Goal: Communication & Community: Answer question/provide support

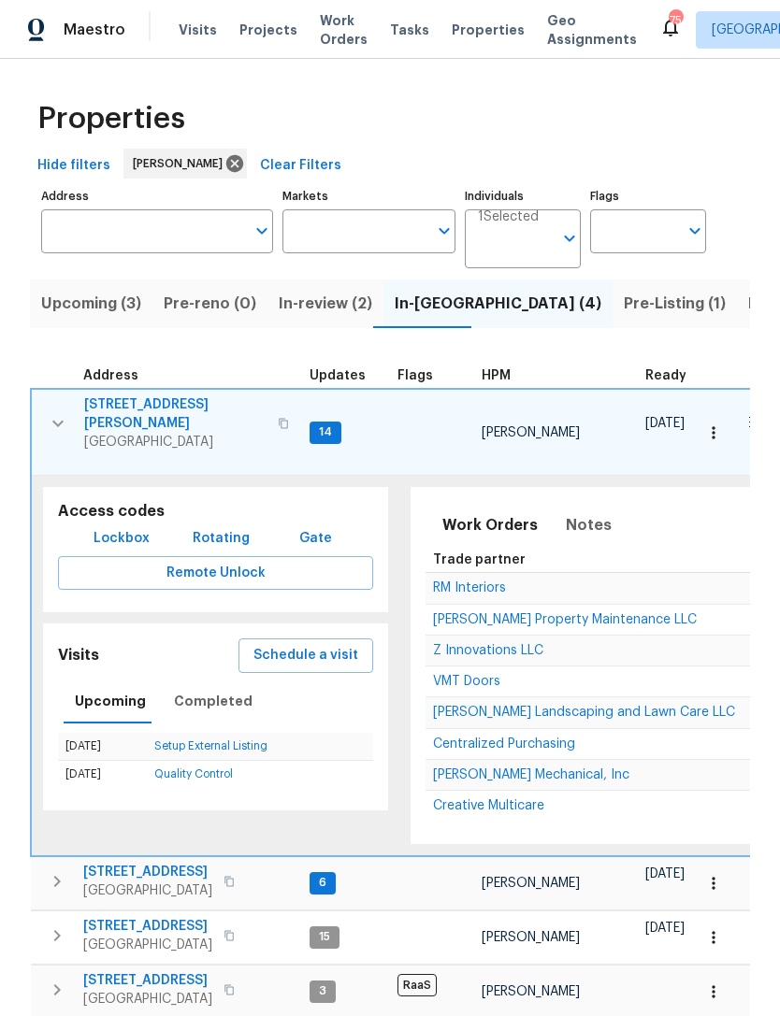
click at [476, 675] on span "VMT Doors" at bounding box center [466, 681] width 67 height 13
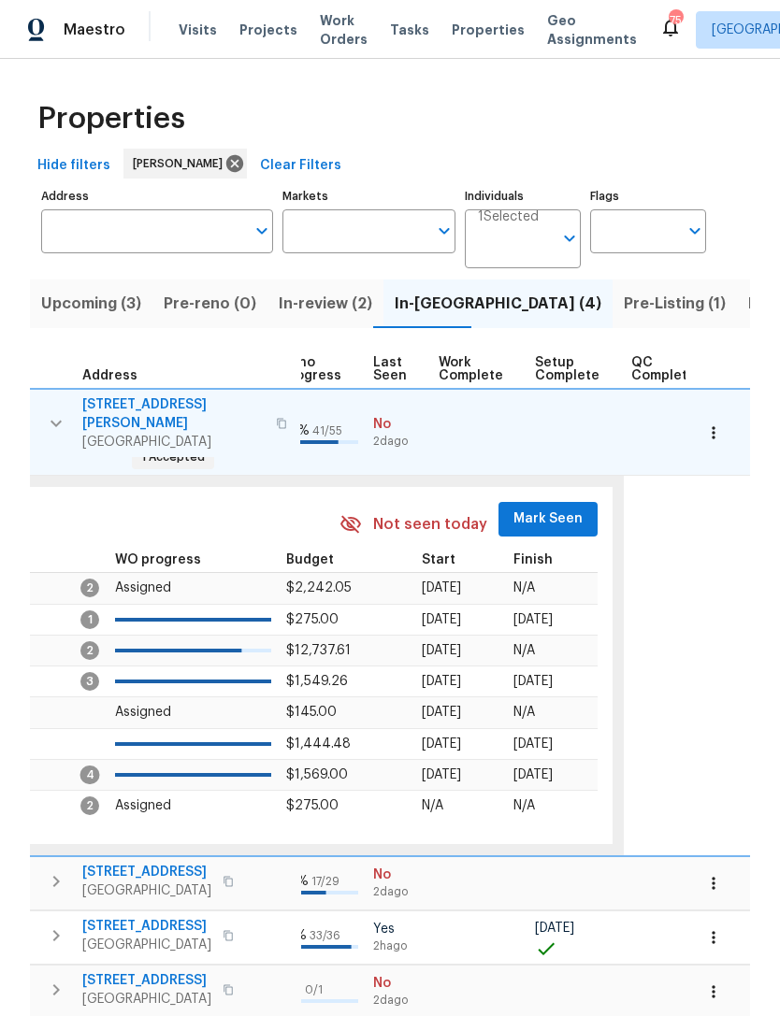
scroll to position [0, 875]
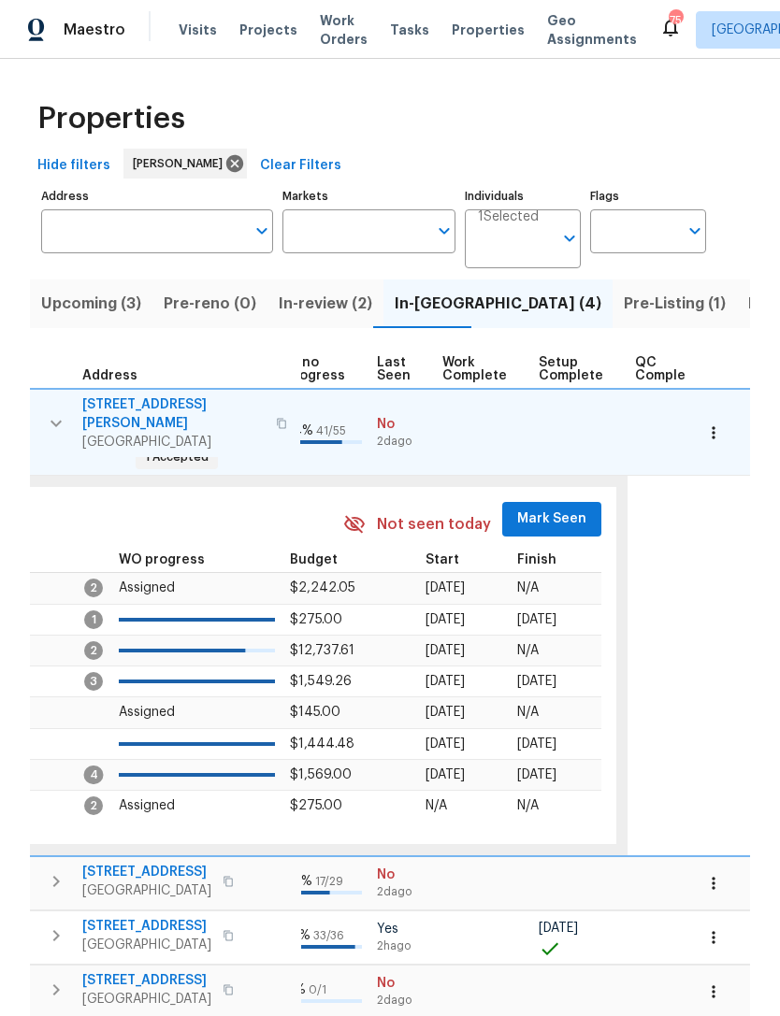
click at [553, 508] on span "Mark Seen" at bounding box center [551, 519] width 69 height 23
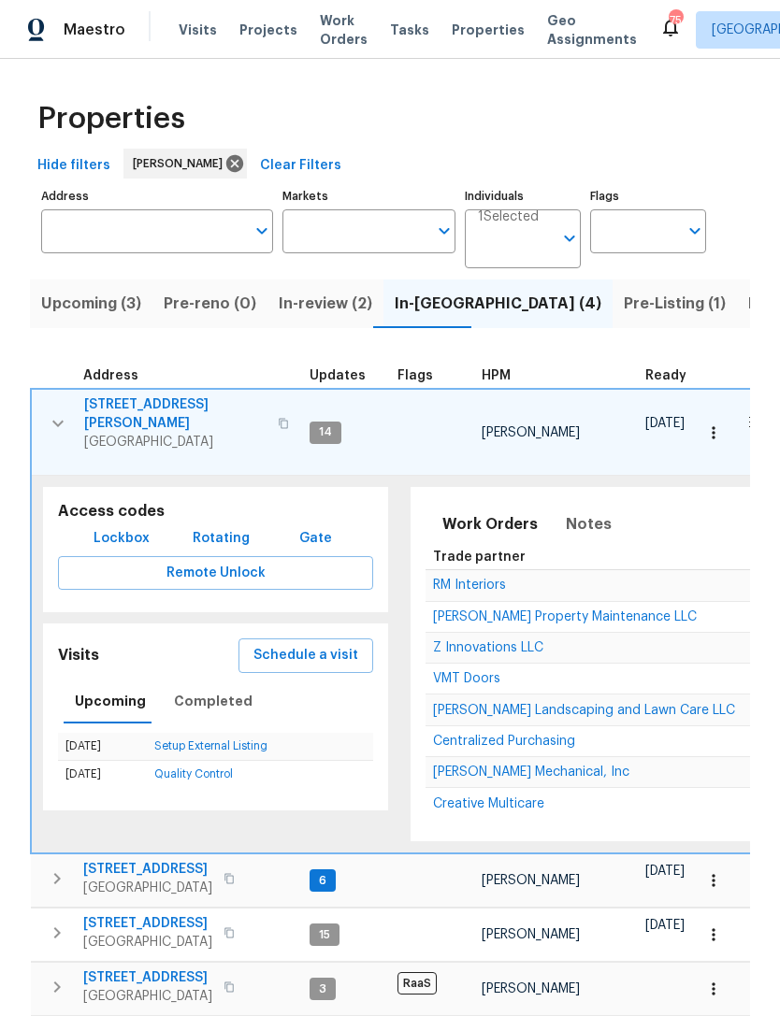
scroll to position [0, 0]
click at [62, 412] on icon "button" at bounding box center [58, 423] width 22 height 22
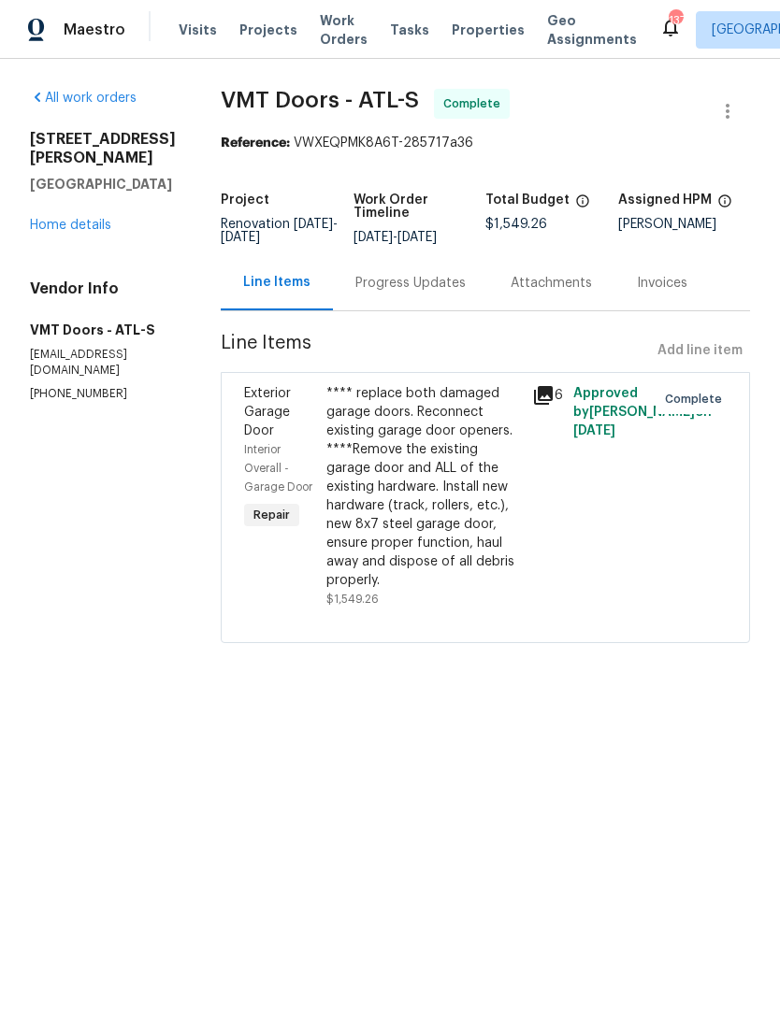
click at [60, 209] on div "3771 Tackett Rd Douglasville, GA 30135 Home details" at bounding box center [103, 182] width 146 height 105
click at [48, 231] on link "Home details" at bounding box center [70, 225] width 81 height 13
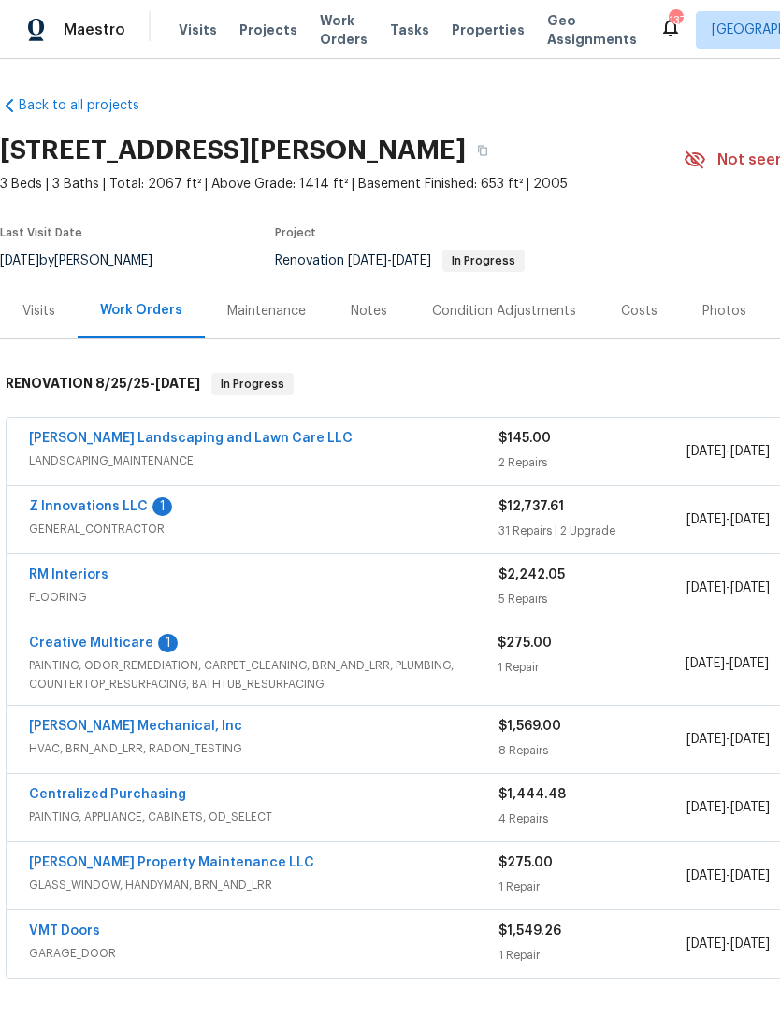
click at [68, 649] on link "Creative Multicare" at bounding box center [91, 643] width 124 height 13
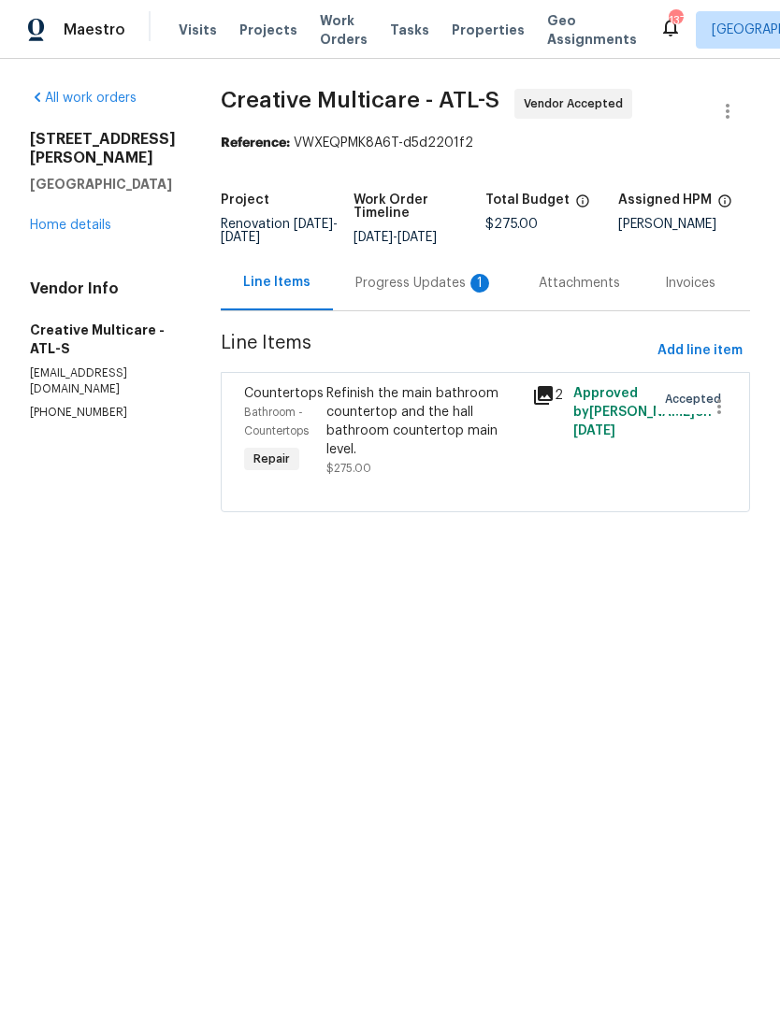
click at [447, 422] on div "Refinish the main bathroom countertop and the hall bathroom countertop main lev…" at bounding box center [423, 421] width 195 height 75
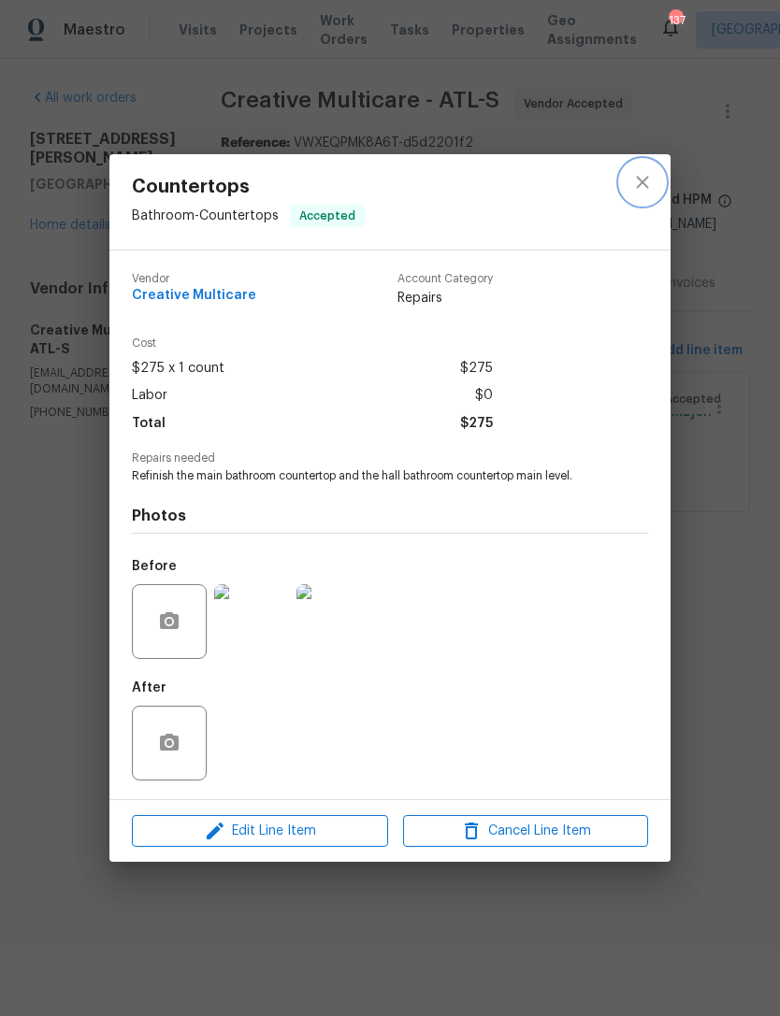
click at [631, 179] on icon "close" at bounding box center [642, 182] width 22 height 22
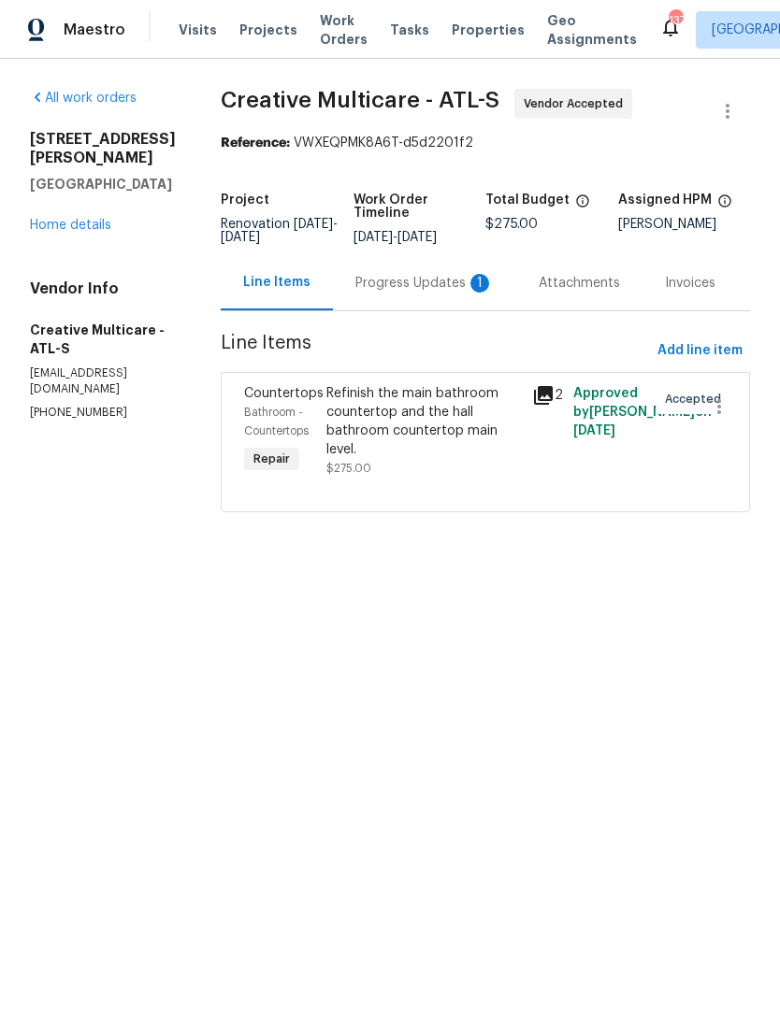
click at [432, 457] on div "Refinish the main bathroom countertop and the hall bathroom countertop main lev…" at bounding box center [423, 421] width 195 height 75
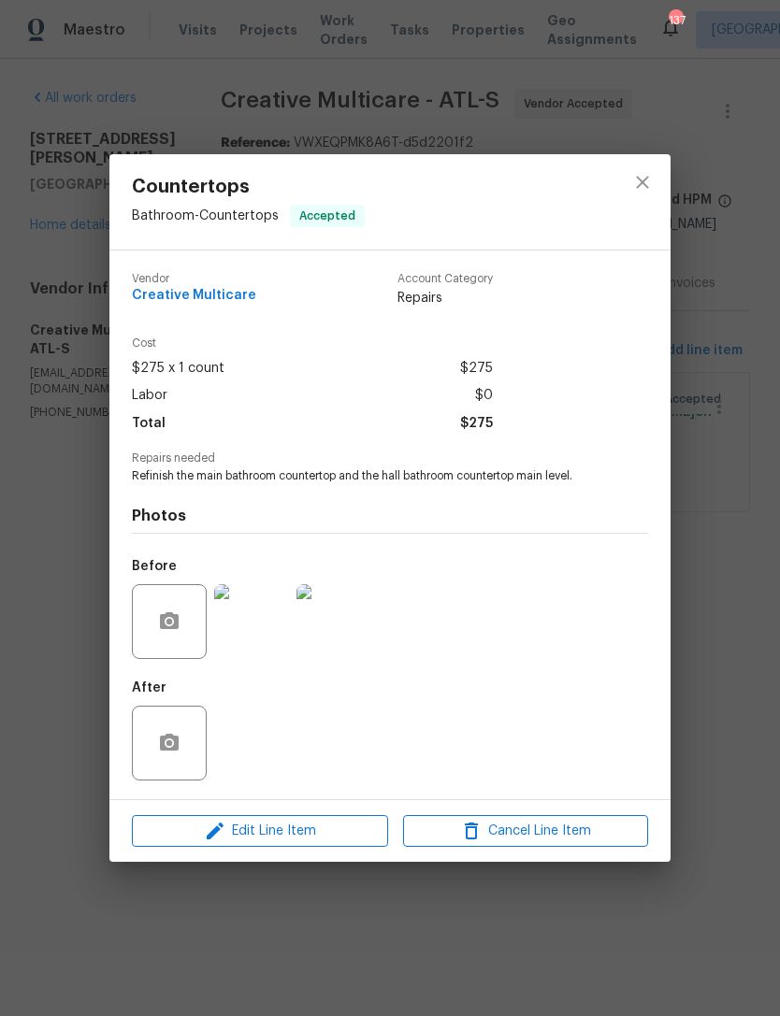
click at [249, 641] on img at bounding box center [251, 621] width 75 height 75
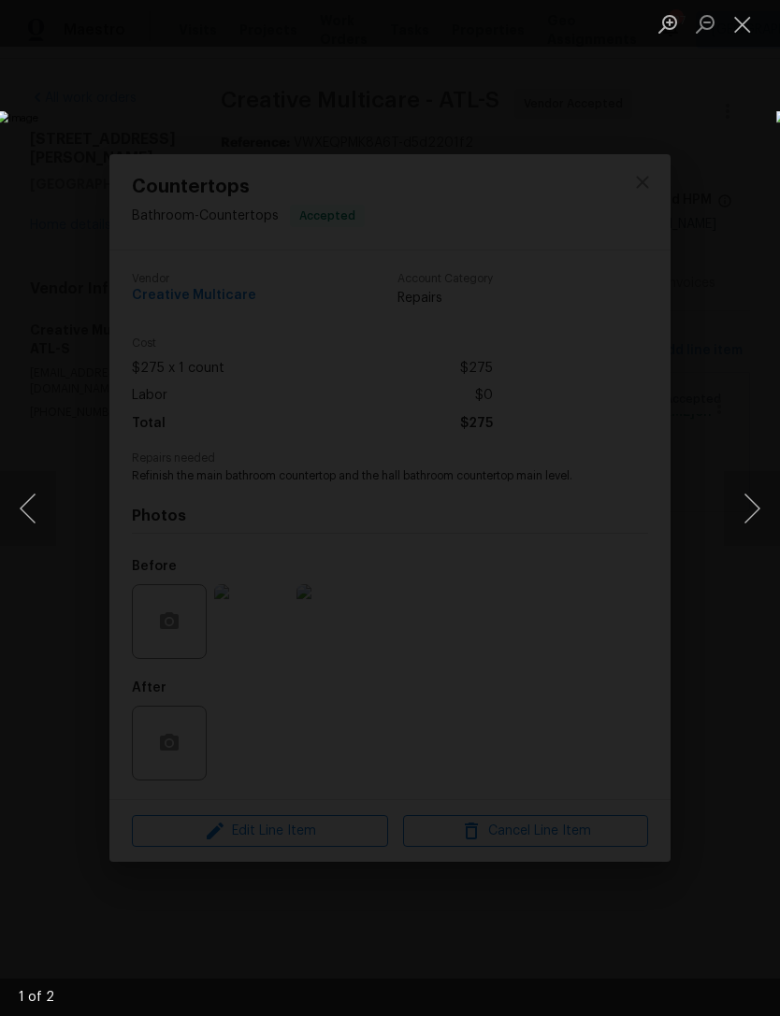
click at [743, 502] on button "Next image" at bounding box center [752, 508] width 56 height 75
click at [730, 21] on button "Close lightbox" at bounding box center [742, 23] width 37 height 33
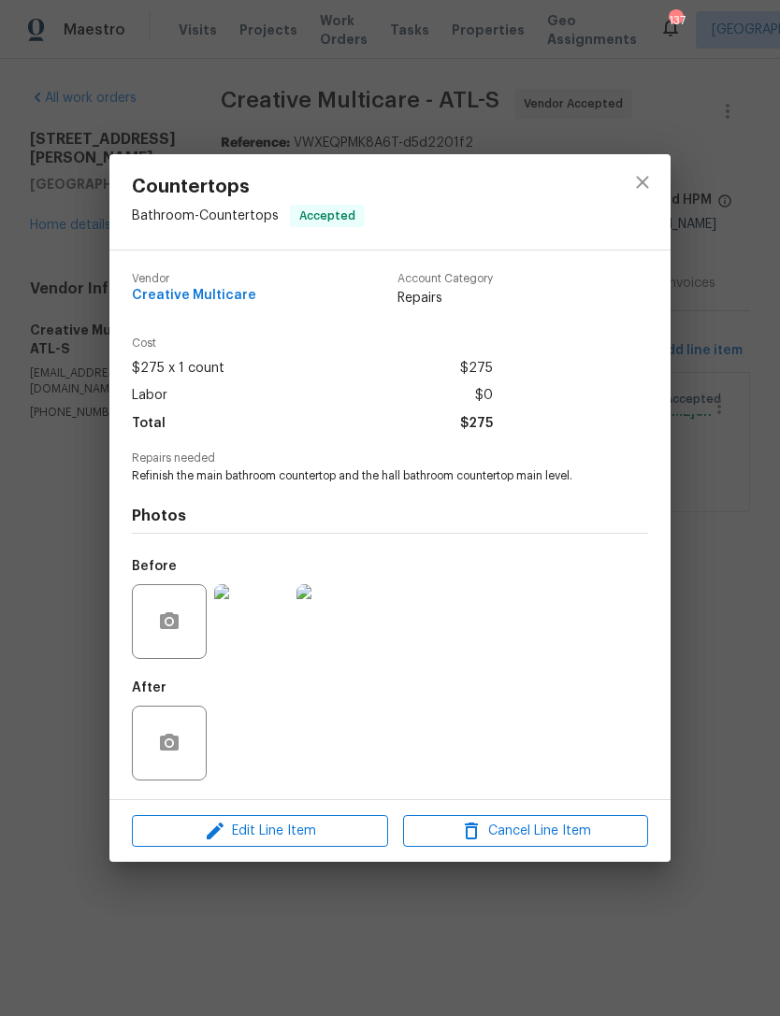
click at [356, 642] on img at bounding box center [333, 621] width 75 height 75
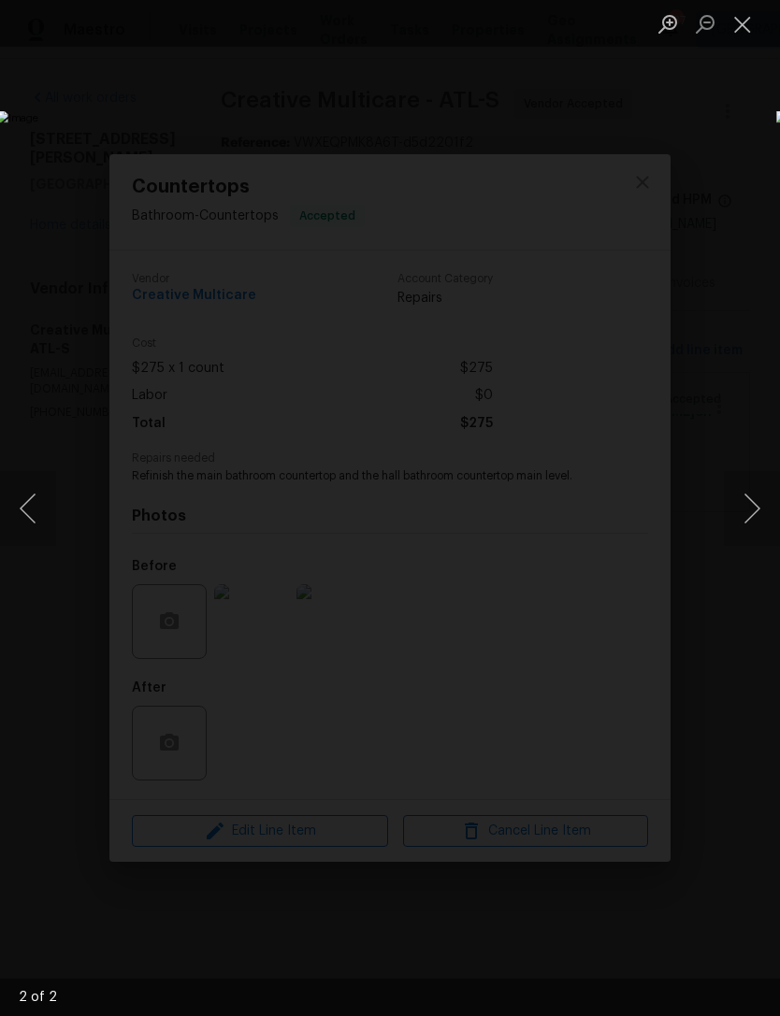
click at [751, 517] on button "Next image" at bounding box center [752, 508] width 56 height 75
click at [742, 501] on button "Next image" at bounding box center [752, 508] width 56 height 75
click at [742, 518] on button "Next image" at bounding box center [752, 508] width 56 height 75
click at [746, 497] on button "Next image" at bounding box center [752, 508] width 56 height 75
click at [737, 18] on button "Close lightbox" at bounding box center [742, 23] width 37 height 33
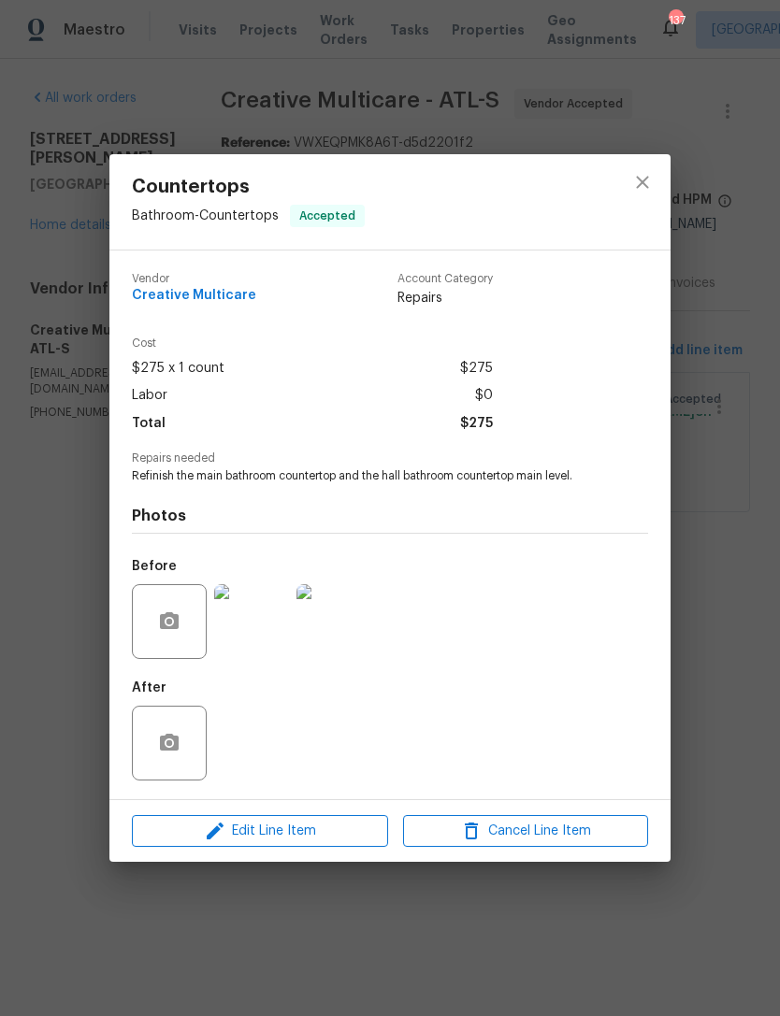
click at [356, 653] on img at bounding box center [333, 621] width 75 height 75
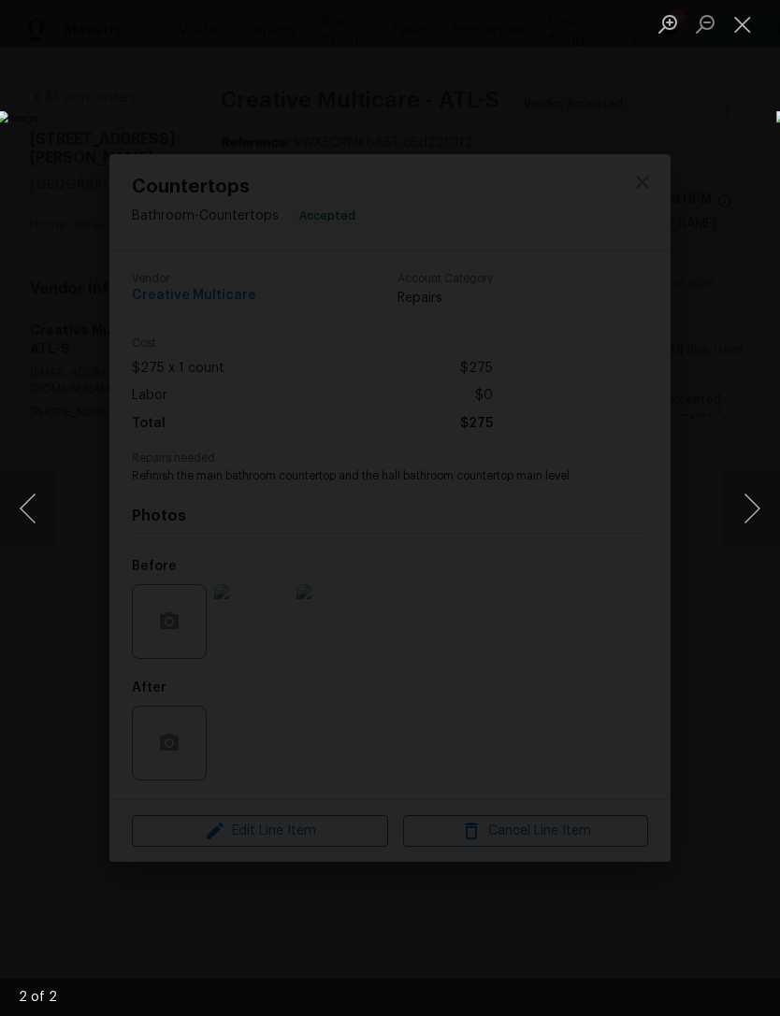
click at [733, 21] on button "Close lightbox" at bounding box center [742, 23] width 37 height 33
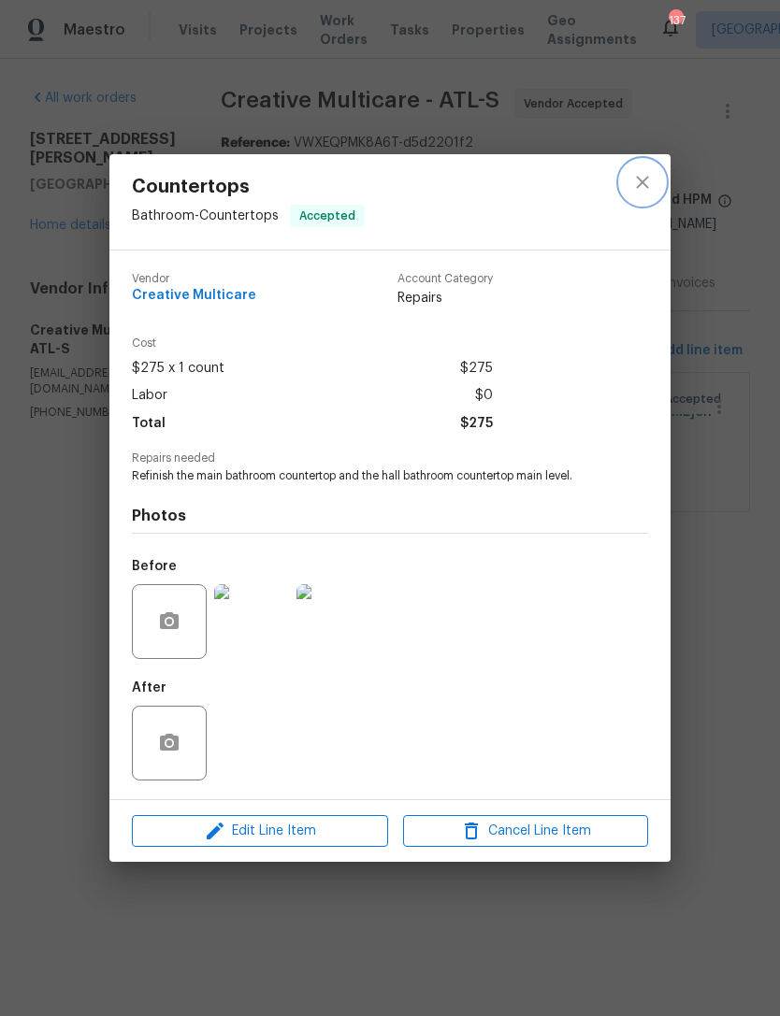
click at [642, 177] on icon "close" at bounding box center [642, 182] width 22 height 22
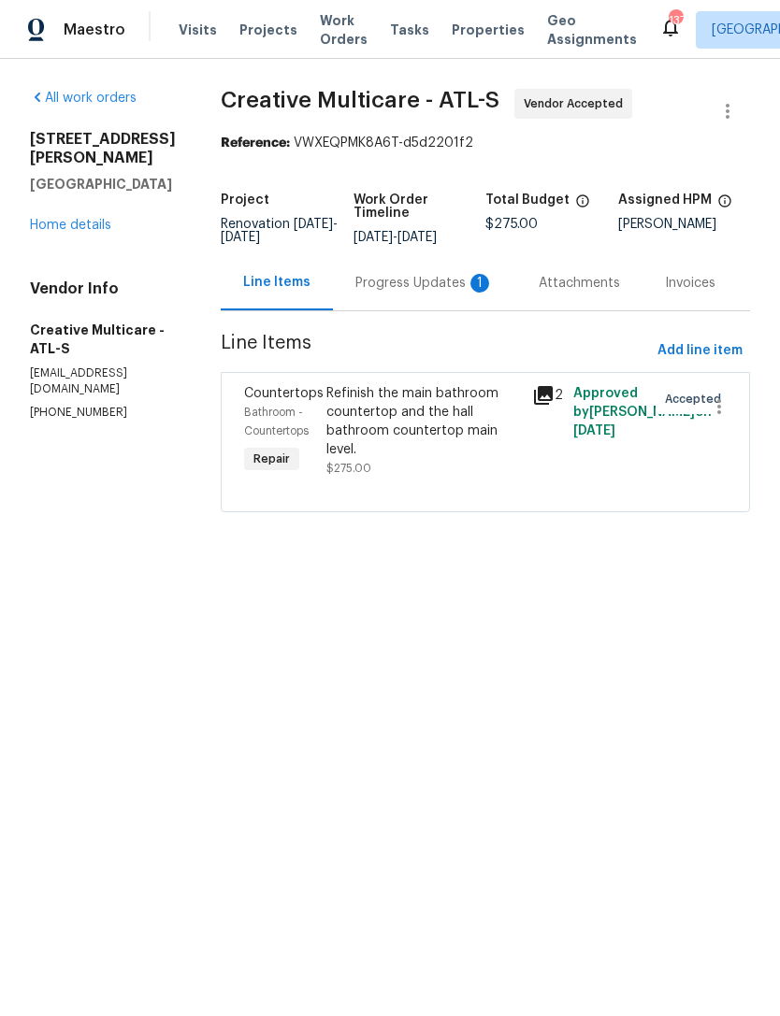
click at [422, 293] on div "Progress Updates 1" at bounding box center [424, 283] width 138 height 19
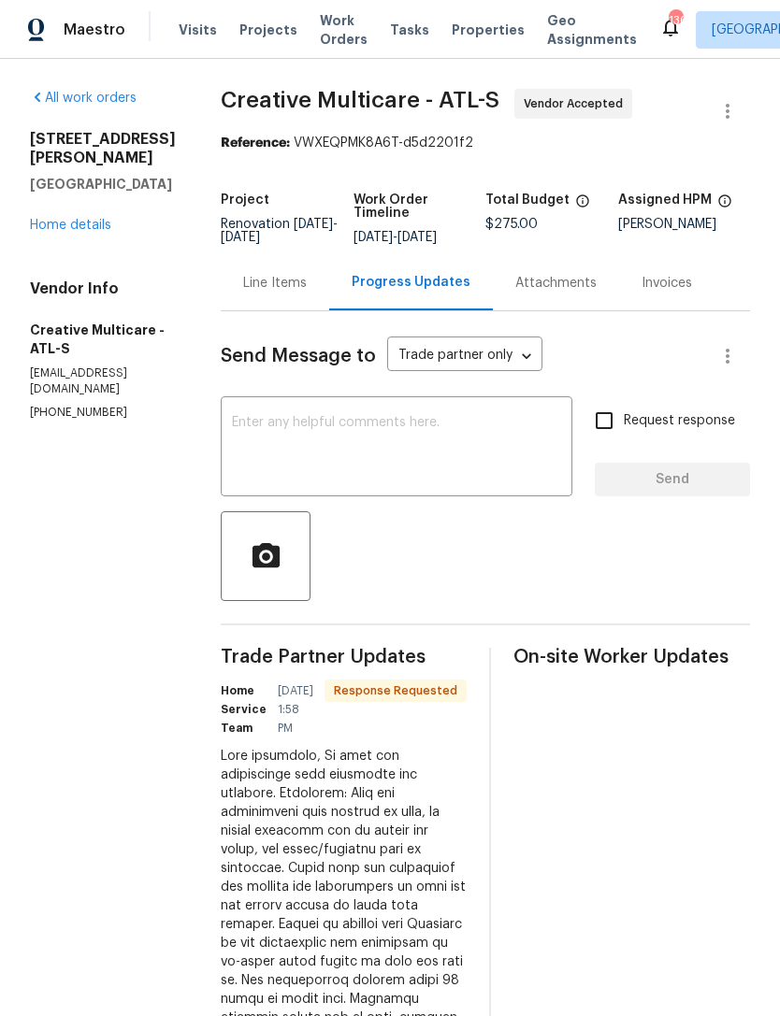
click at [65, 219] on link "Home details" at bounding box center [70, 225] width 81 height 13
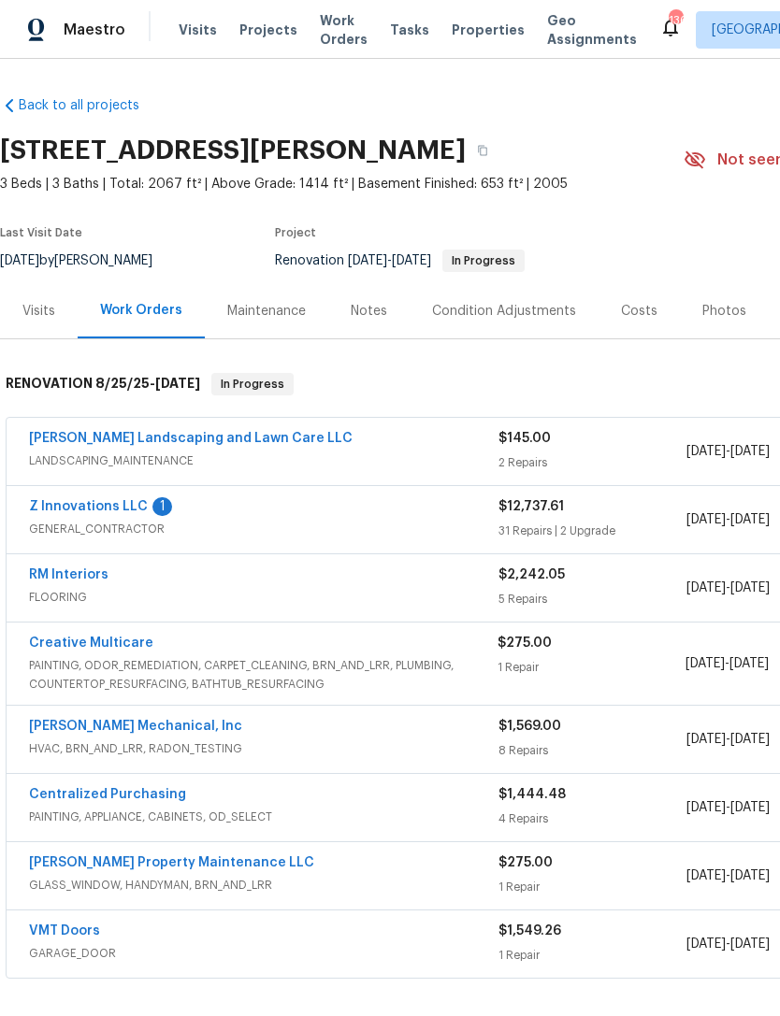
click at [65, 509] on link "Z Innovations LLC" at bounding box center [88, 506] width 119 height 13
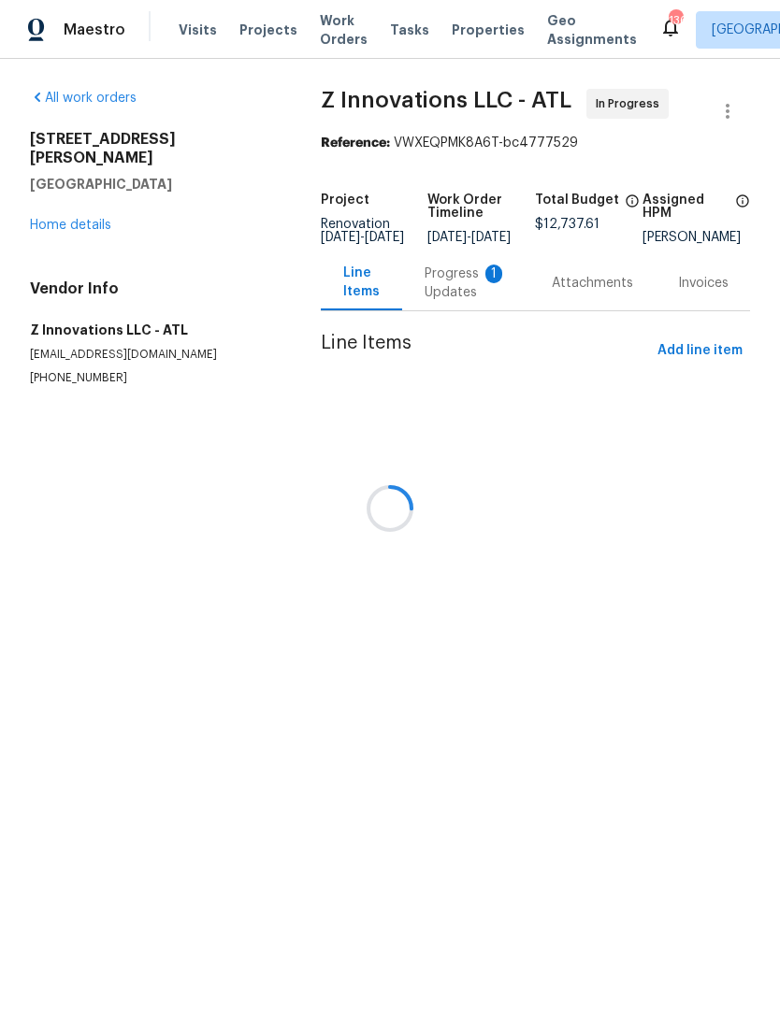
click at [70, 209] on div at bounding box center [390, 508] width 780 height 1016
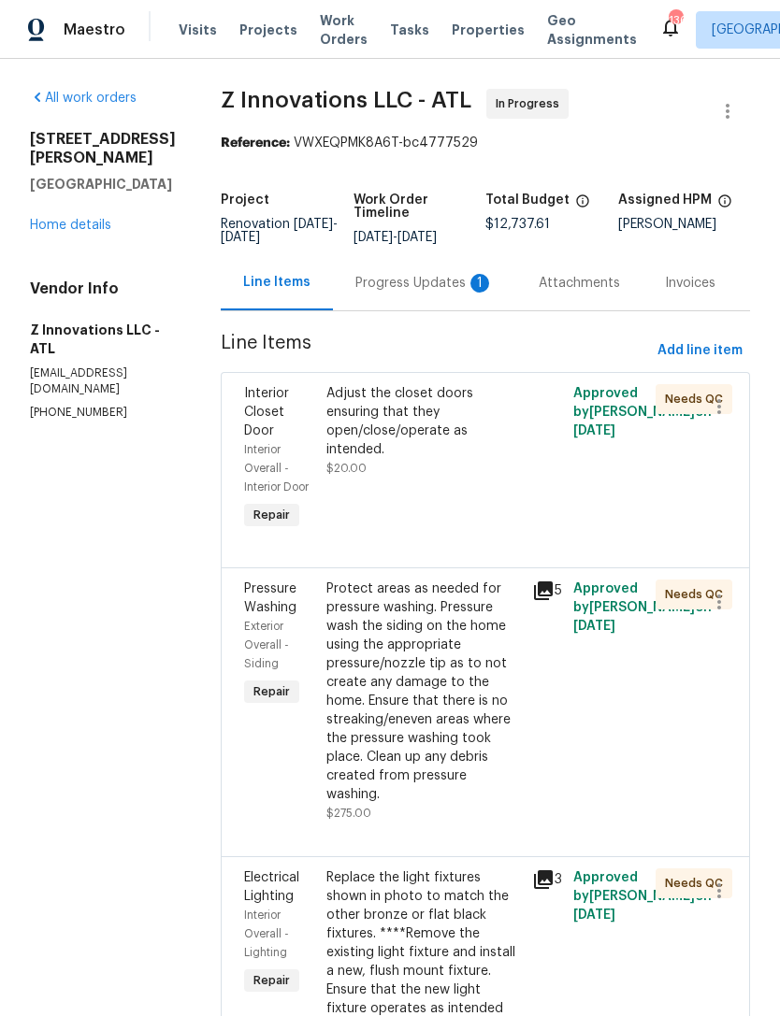
click at [57, 230] on link "Home details" at bounding box center [70, 225] width 81 height 13
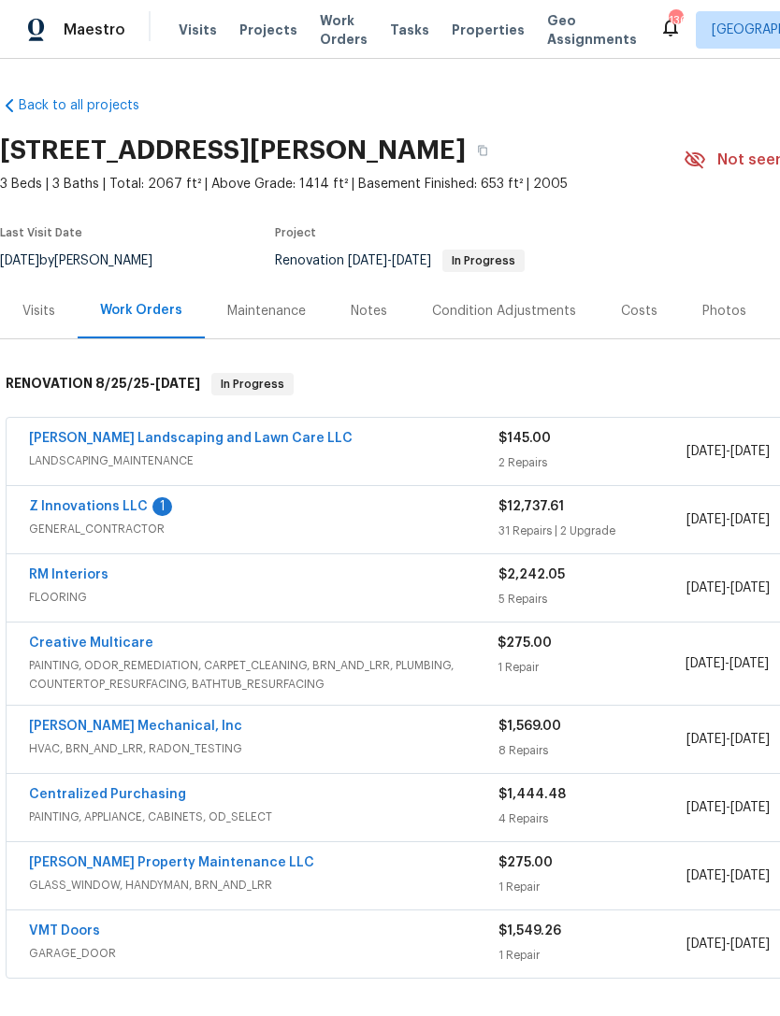
click at [87, 641] on link "Creative Multicare" at bounding box center [91, 643] width 124 height 13
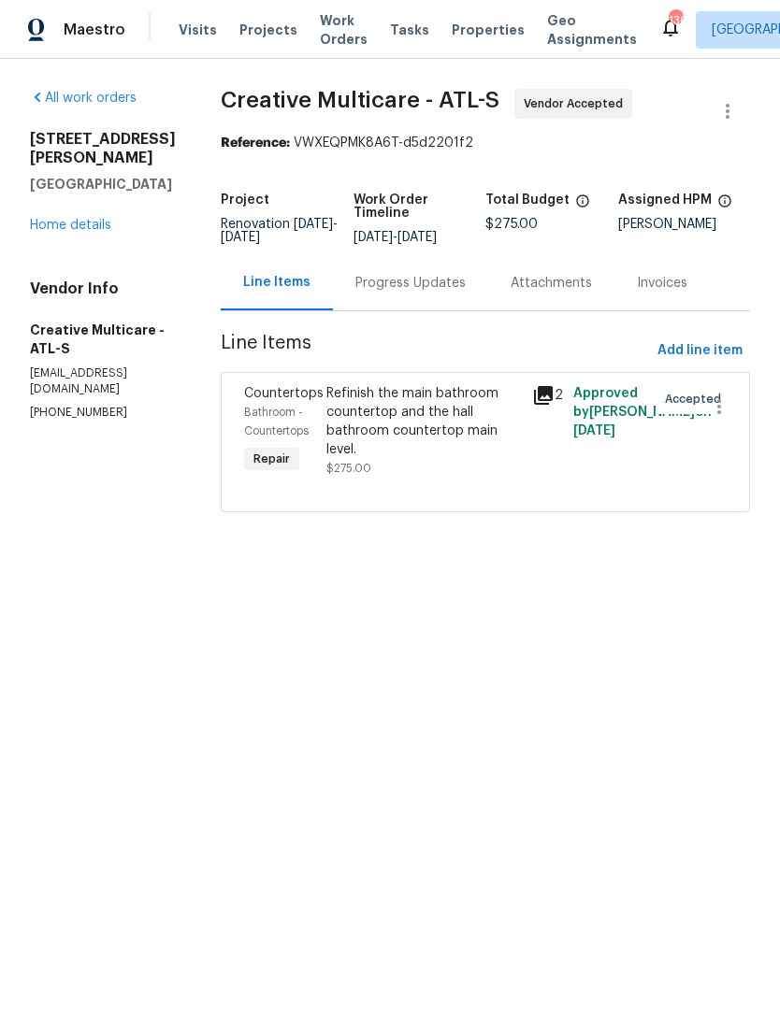
click at [405, 433] on div "Refinish the main bathroom countertop and the hall bathroom countertop main lev…" at bounding box center [423, 421] width 195 height 75
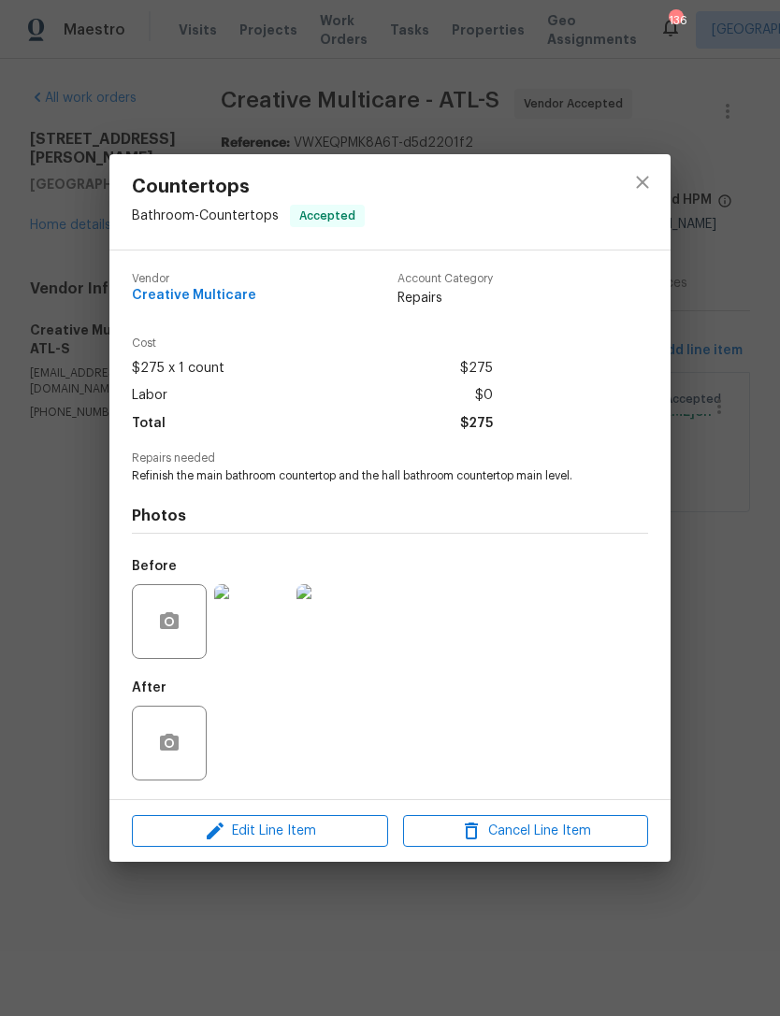
click at [470, 928] on div "Countertops Bathroom - Countertops Accepted Vendor Creative Multicare Account C…" at bounding box center [390, 508] width 780 height 1016
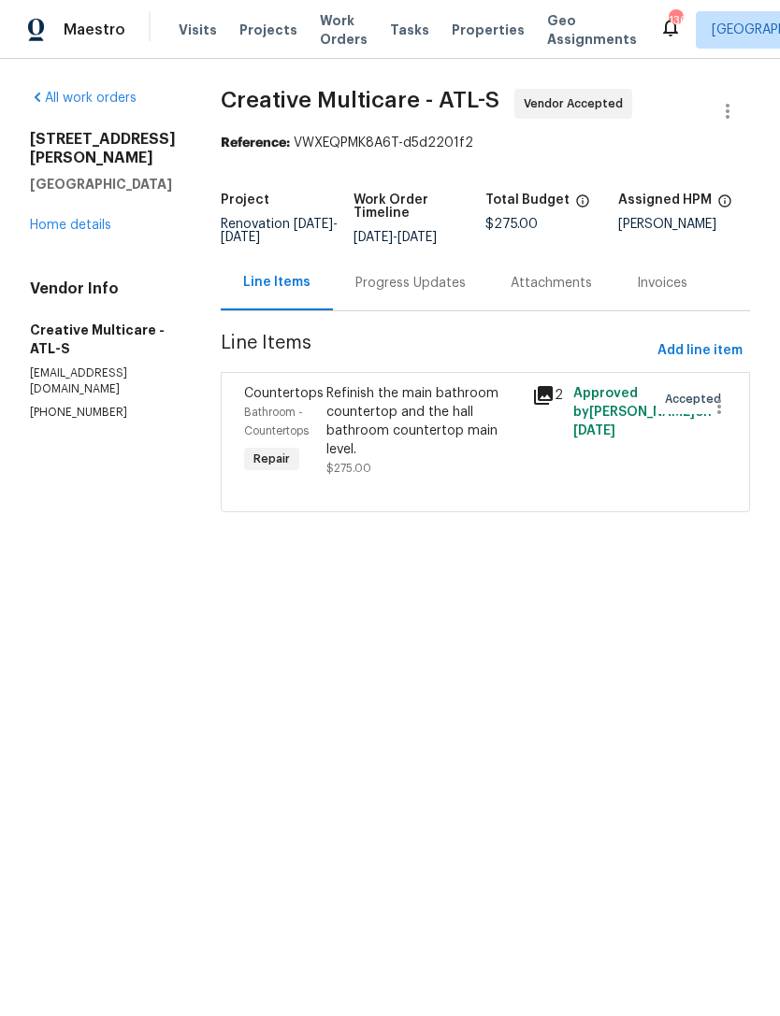
click at [421, 293] on div "Progress Updates" at bounding box center [410, 283] width 110 height 19
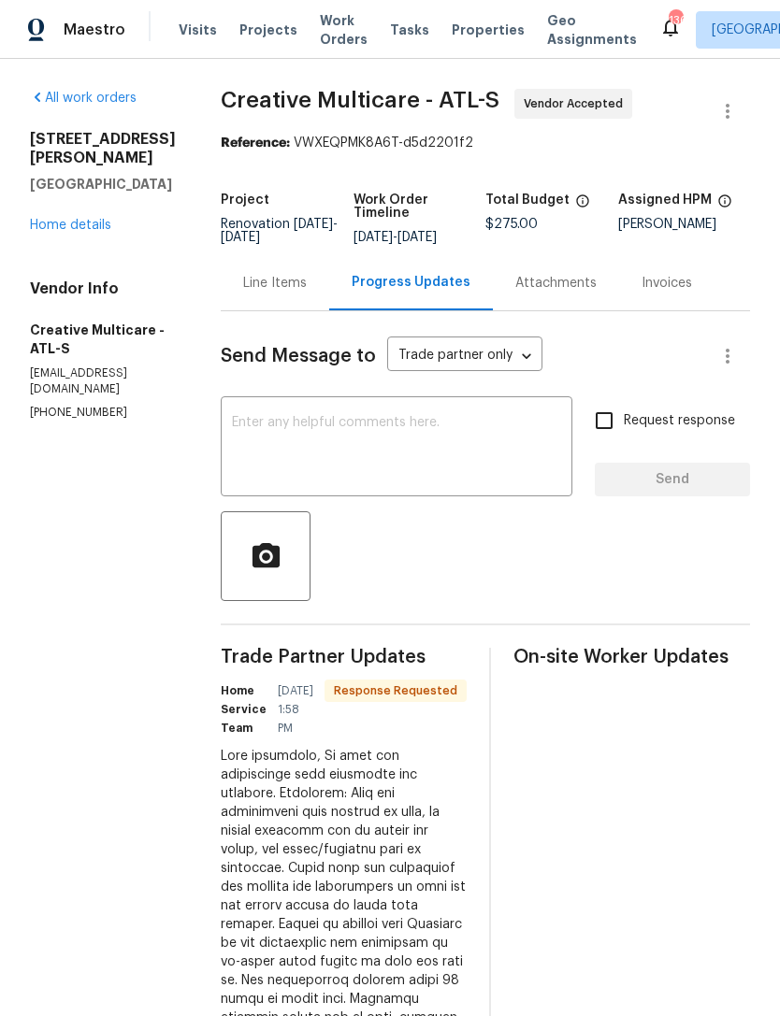
click at [330, 451] on textarea at bounding box center [396, 448] width 329 height 65
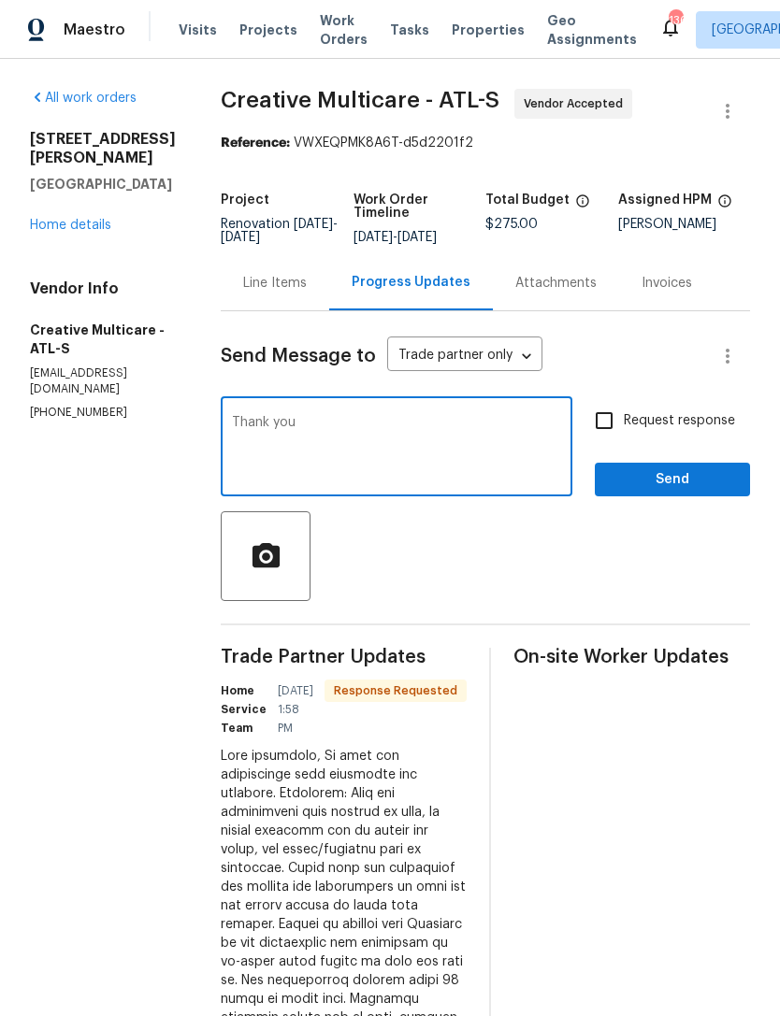
type textarea "Thank you"
click at [646, 488] on span "Send" at bounding box center [672, 480] width 125 height 23
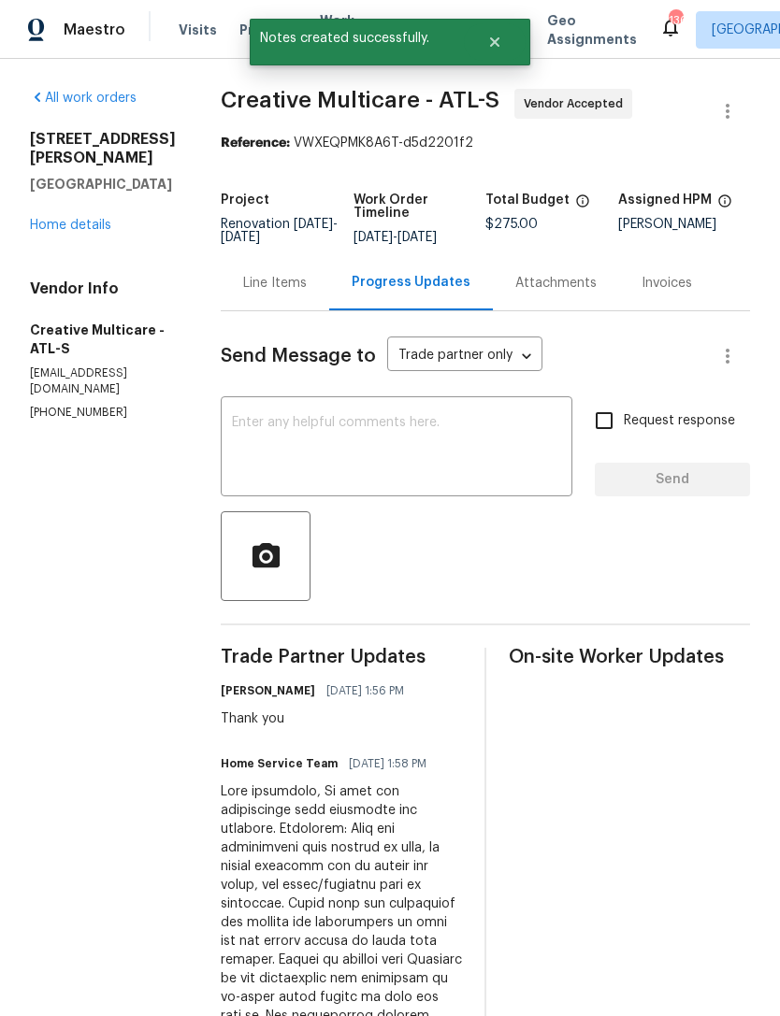
click at [66, 219] on link "Home details" at bounding box center [70, 225] width 81 height 13
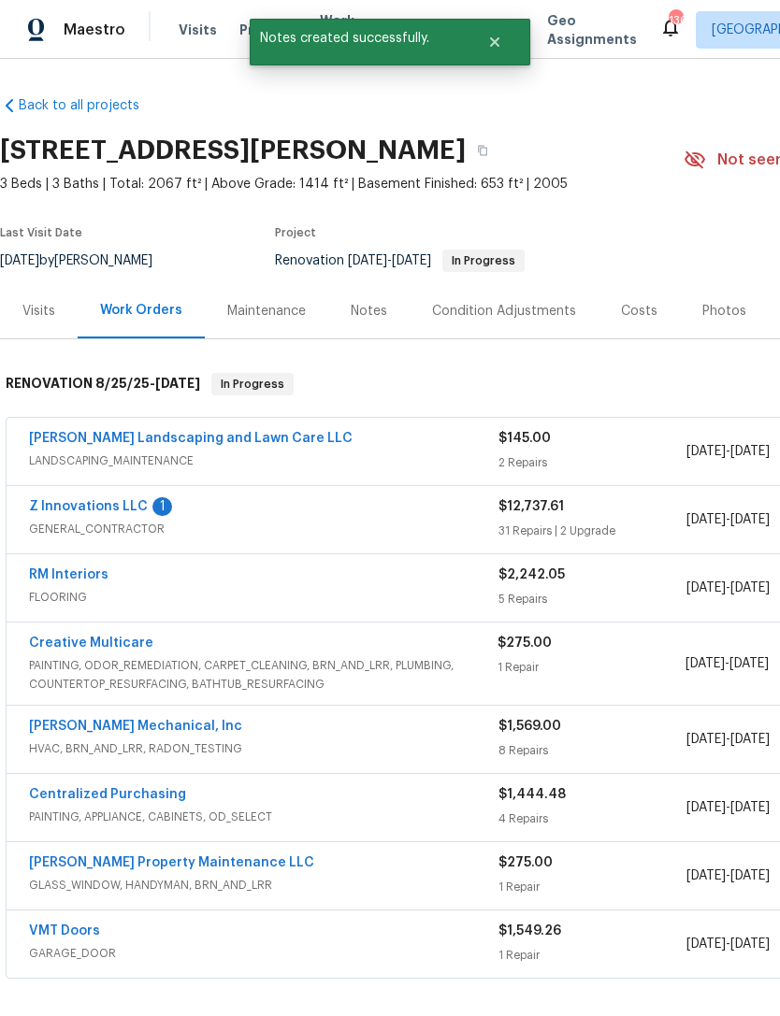
click at [71, 660] on span "PAINTING, ODOR_REMEDIATION, CARPET_CLEANING, BRN_AND_LRR, PLUMBING, COUNTERTOP_…" at bounding box center [263, 674] width 469 height 37
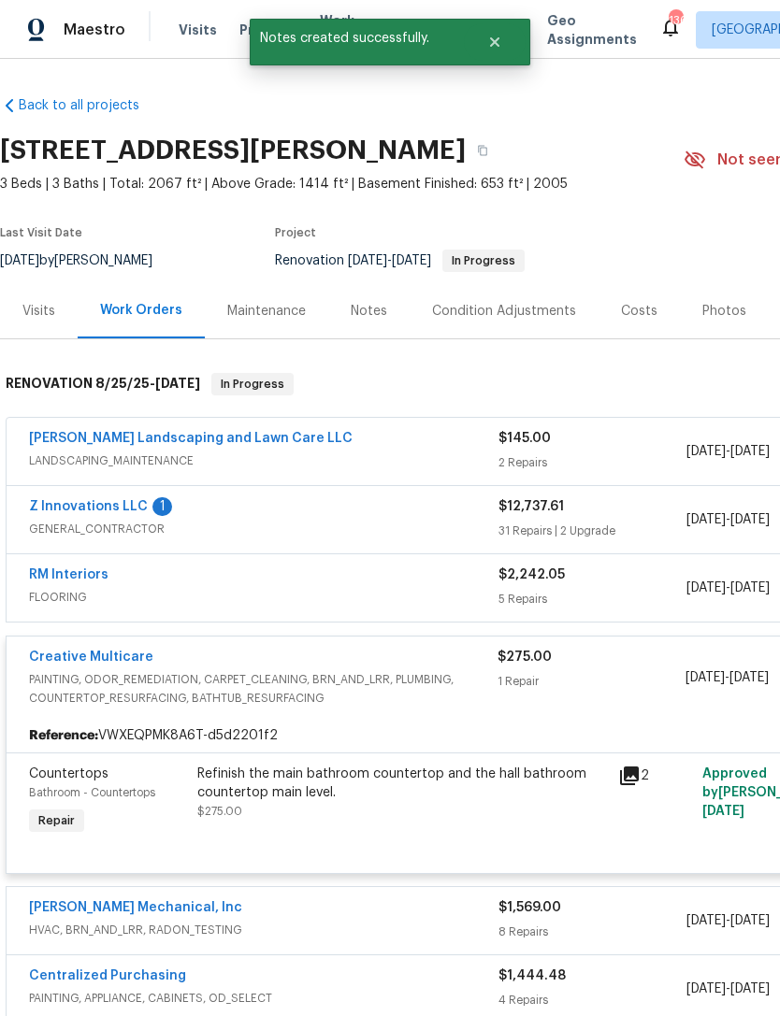
click at [54, 651] on link "Creative Multicare" at bounding box center [91, 657] width 124 height 13
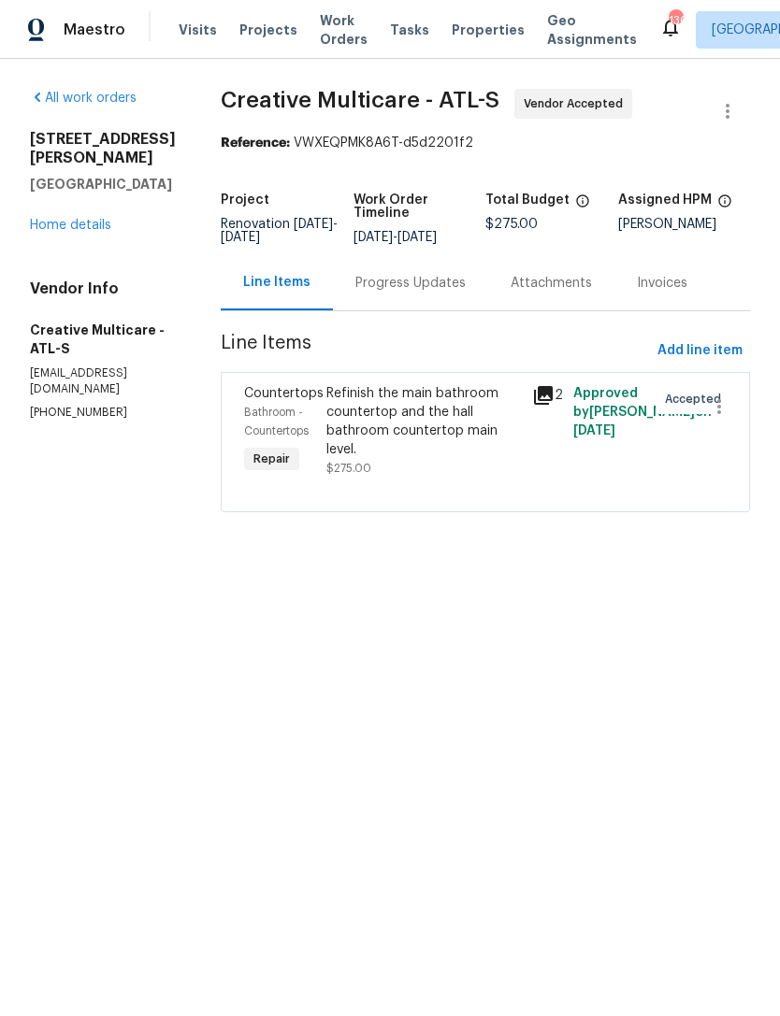
click at [69, 225] on div "All work orders 3771 Tackett Rd Douglasville, GA 30135 Home details Vendor Info…" at bounding box center [103, 255] width 146 height 332
click at [61, 219] on link "Home details" at bounding box center [70, 225] width 81 height 13
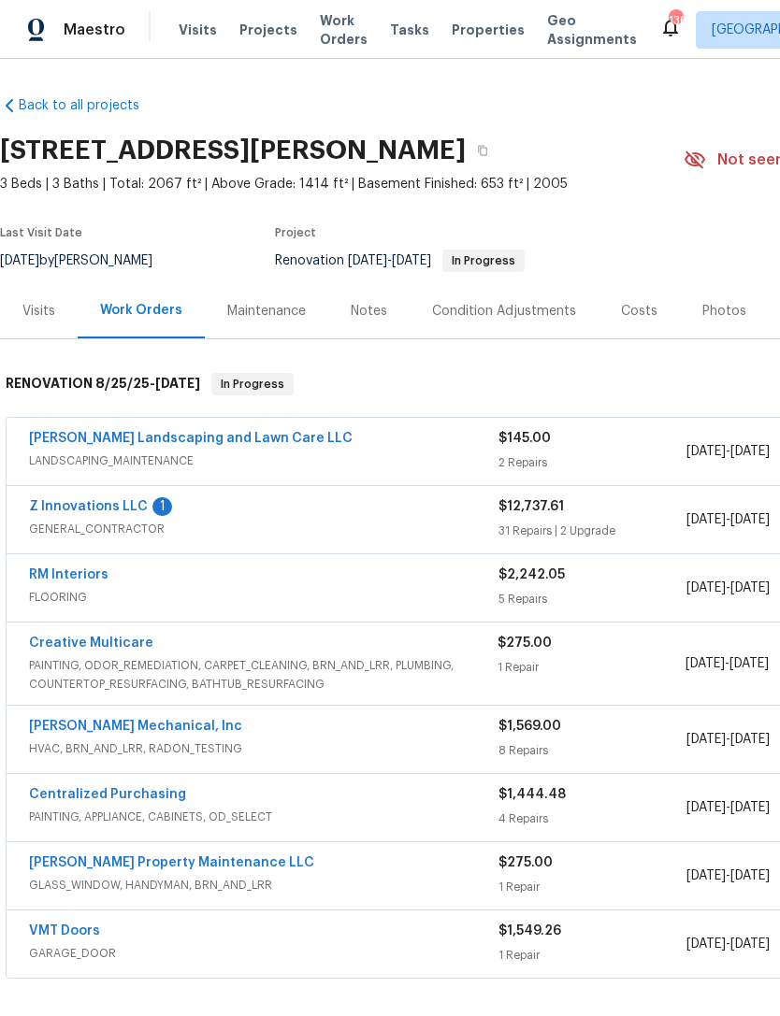
click at [102, 508] on link "Z Innovations LLC" at bounding box center [88, 506] width 119 height 13
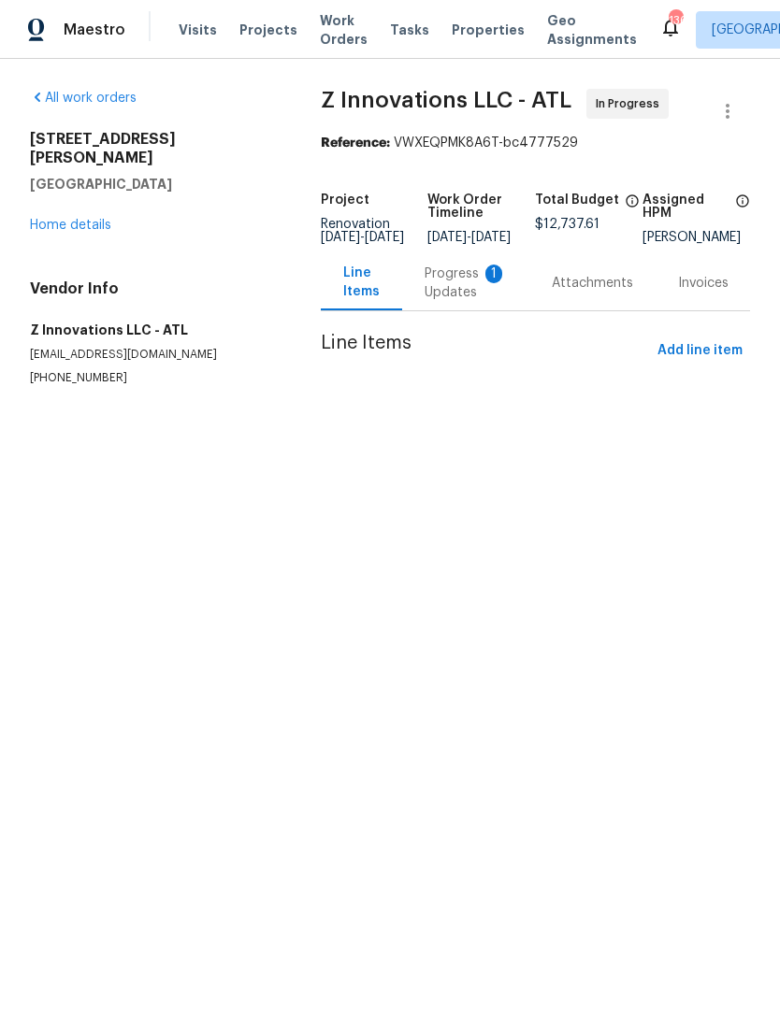
click at [538, 320] on section "Z Innovations LLC - ATL In Progress Reference: VWXEQPMK8A6T-bc4777529 Project R…" at bounding box center [535, 260] width 429 height 342
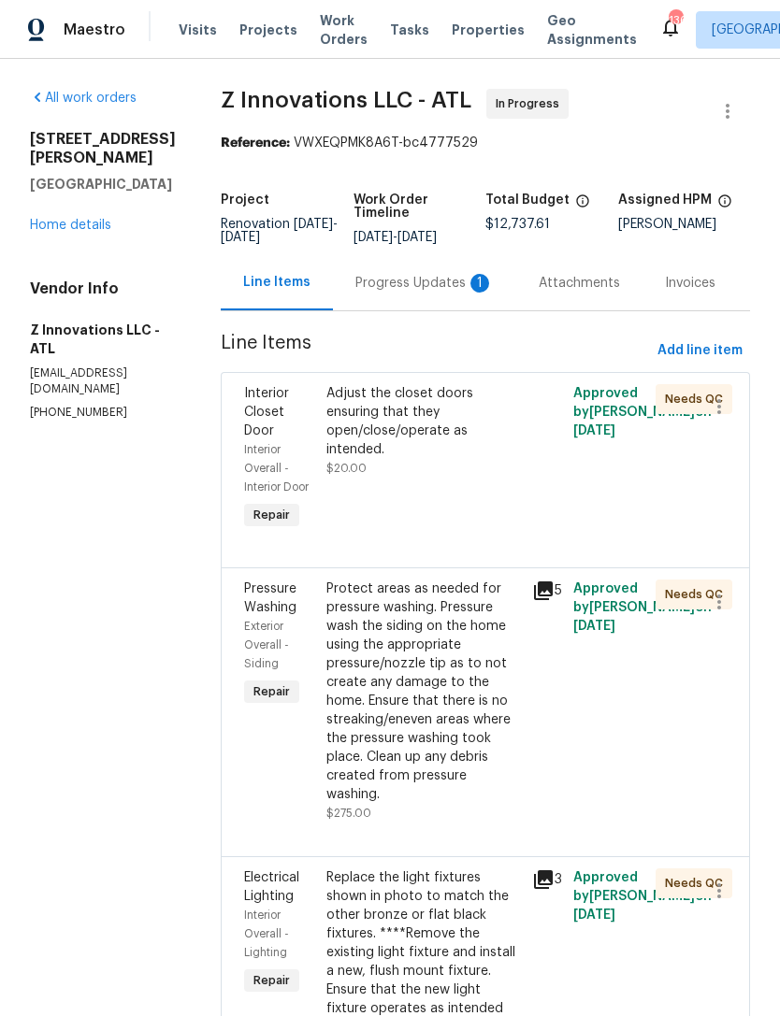
click at [434, 310] on div "Progress Updates 1" at bounding box center [424, 282] width 183 height 55
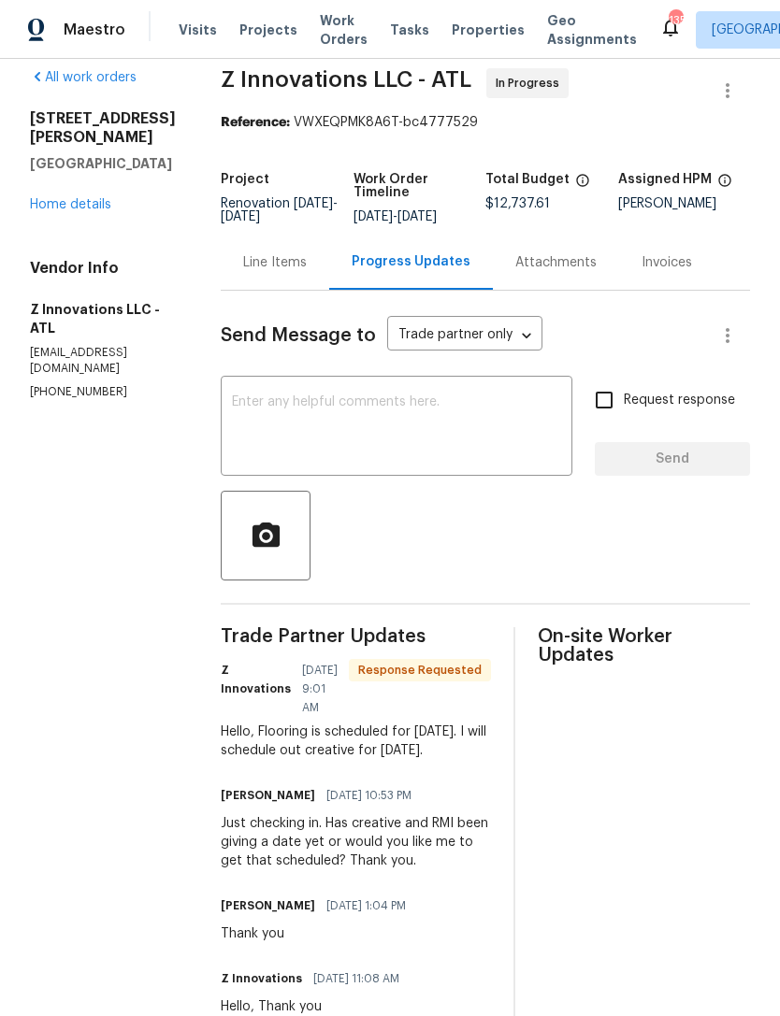
scroll to position [23, 0]
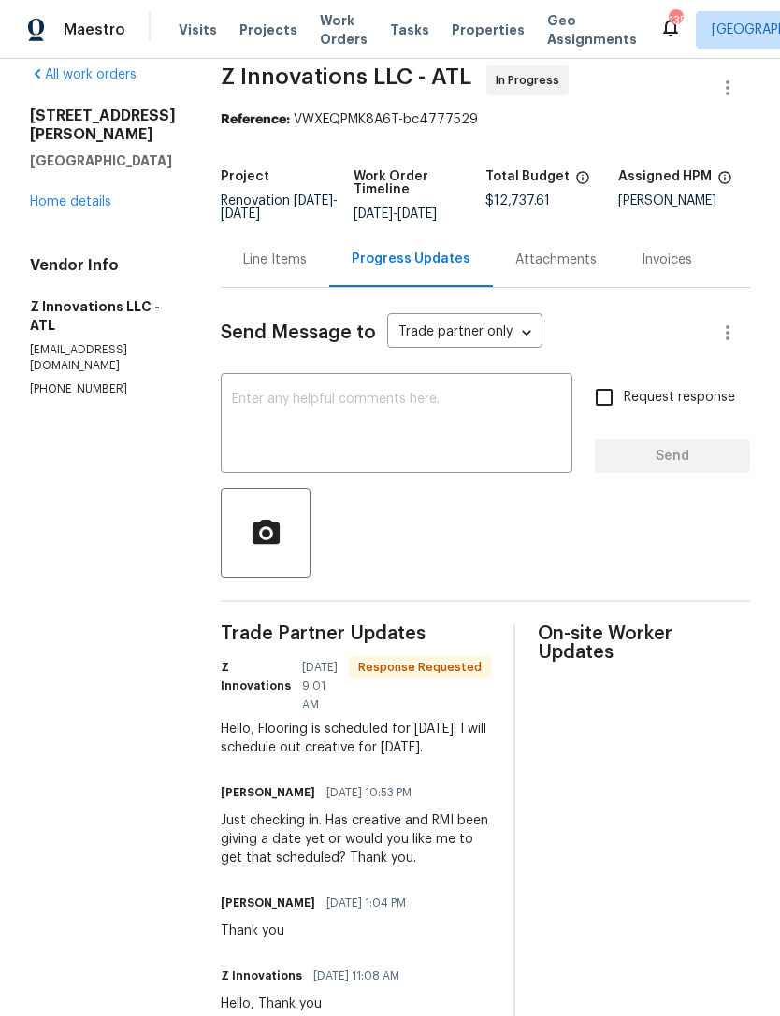
click at [446, 449] on textarea at bounding box center [396, 425] width 329 height 65
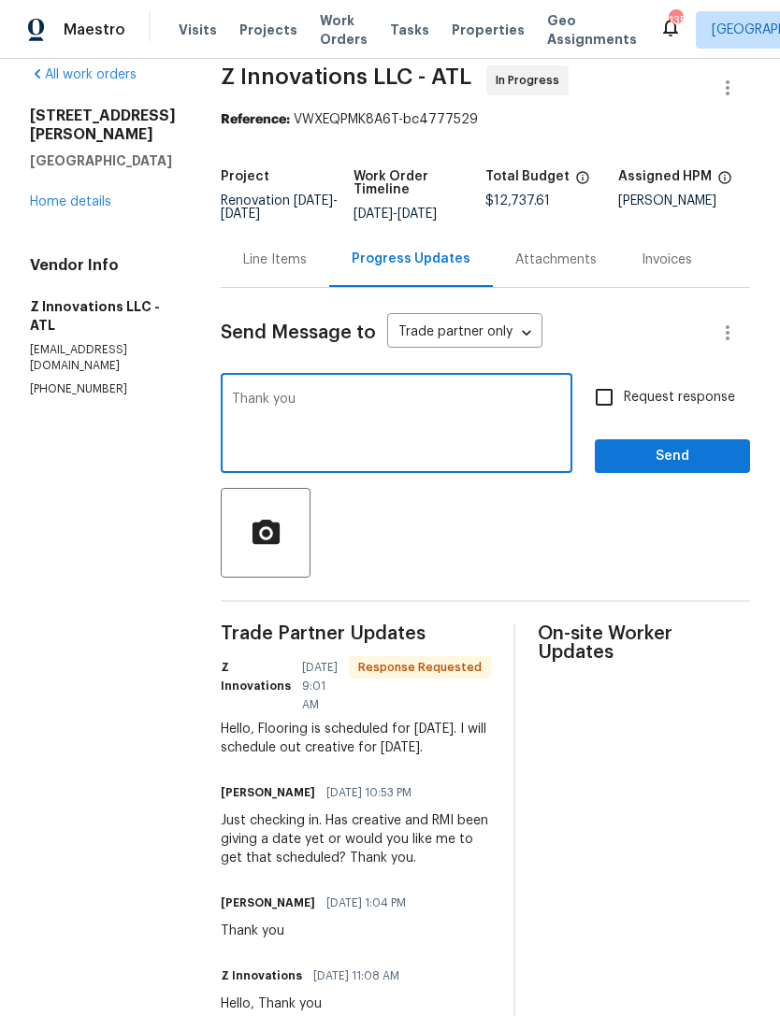
type textarea "Thank you"
click at [664, 459] on span "Send" at bounding box center [672, 456] width 125 height 23
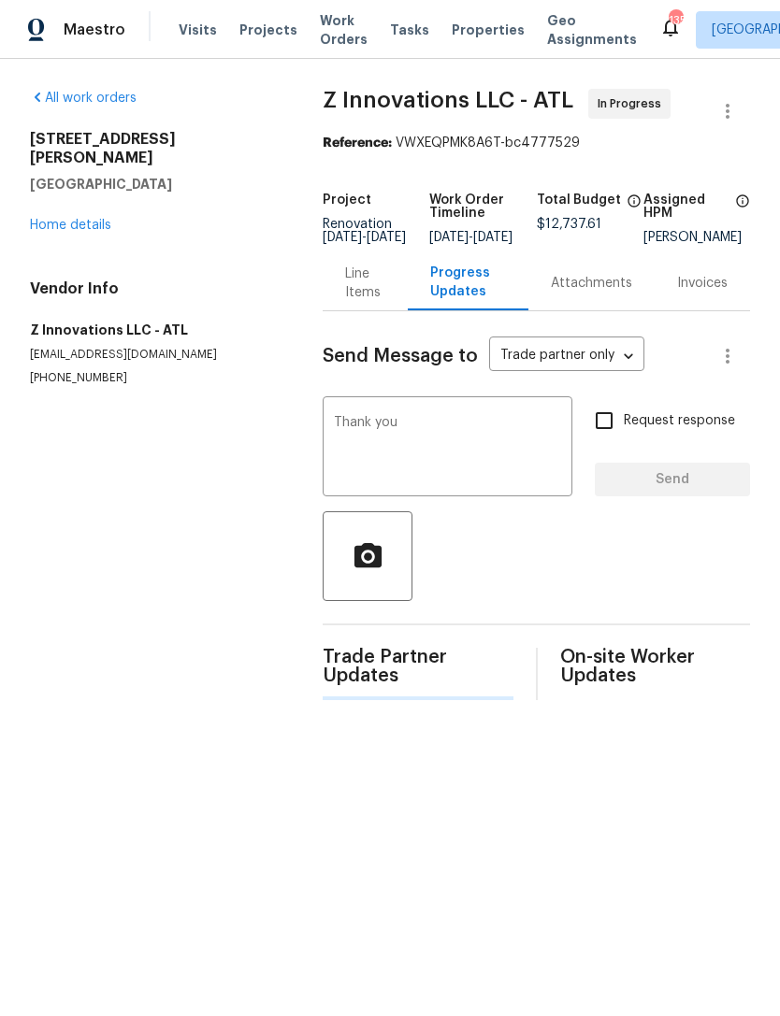
scroll to position [0, 0]
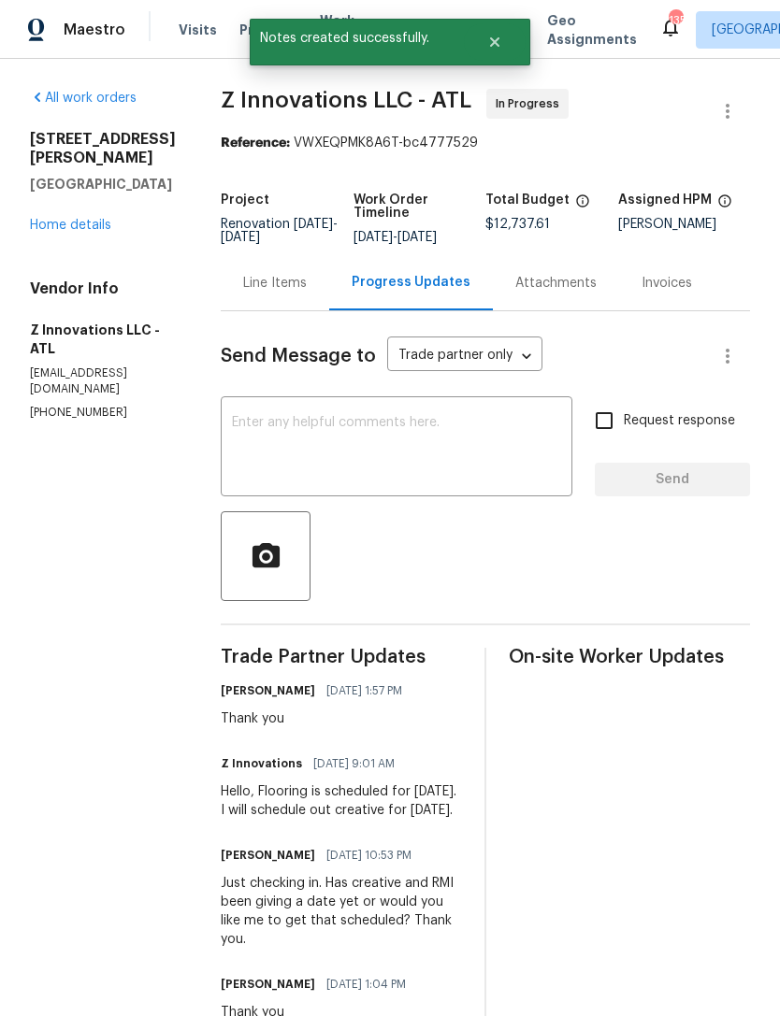
click at [94, 259] on div "All work orders 3771 Tackett Rd Douglasville, GA 30135 Home details Vendor Info…" at bounding box center [103, 255] width 146 height 332
click at [84, 230] on link "Home details" at bounding box center [70, 225] width 81 height 13
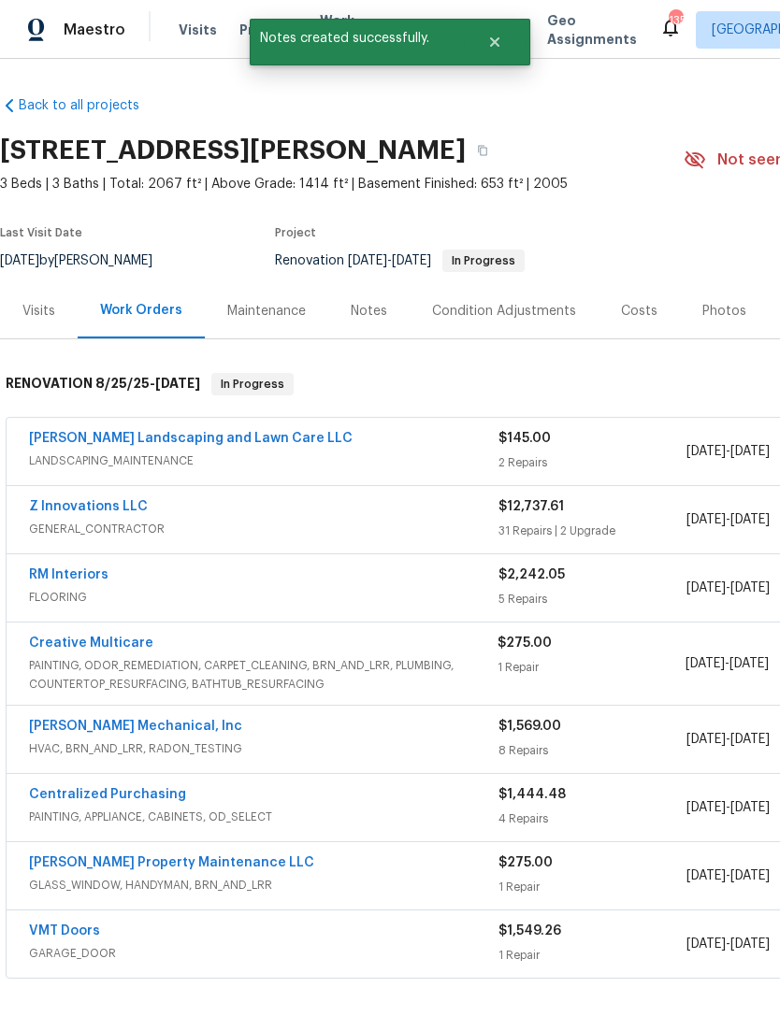
click at [365, 308] on div "Notes" at bounding box center [369, 311] width 36 height 19
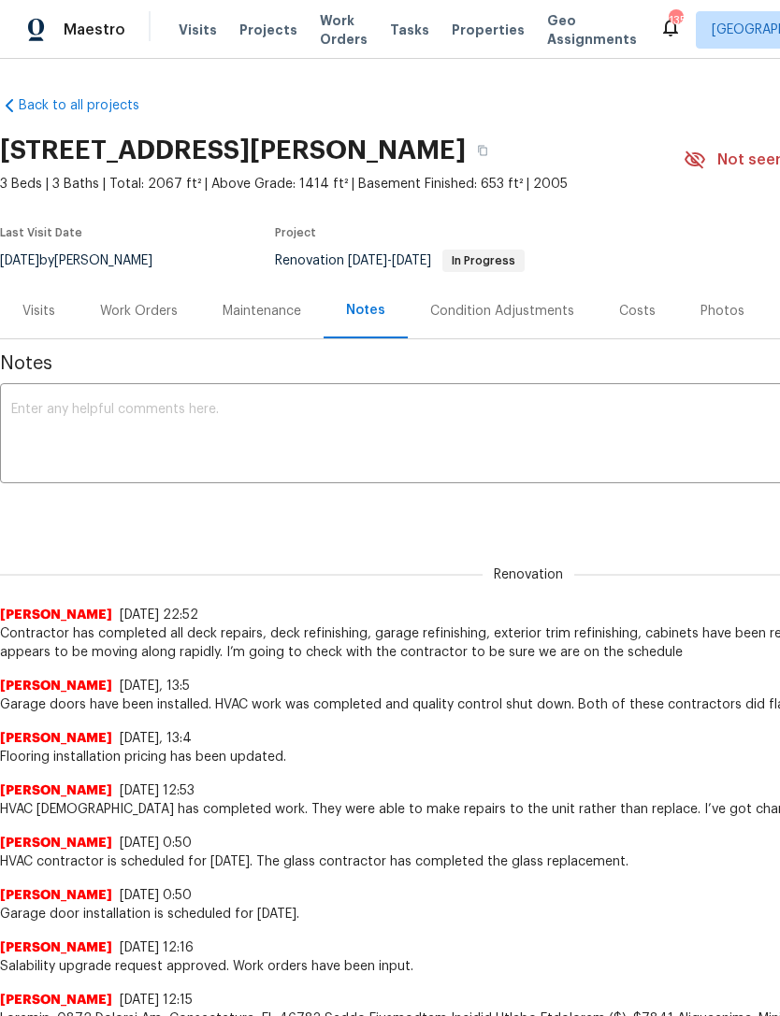
click at [326, 396] on div "x ​" at bounding box center [528, 435] width 1057 height 95
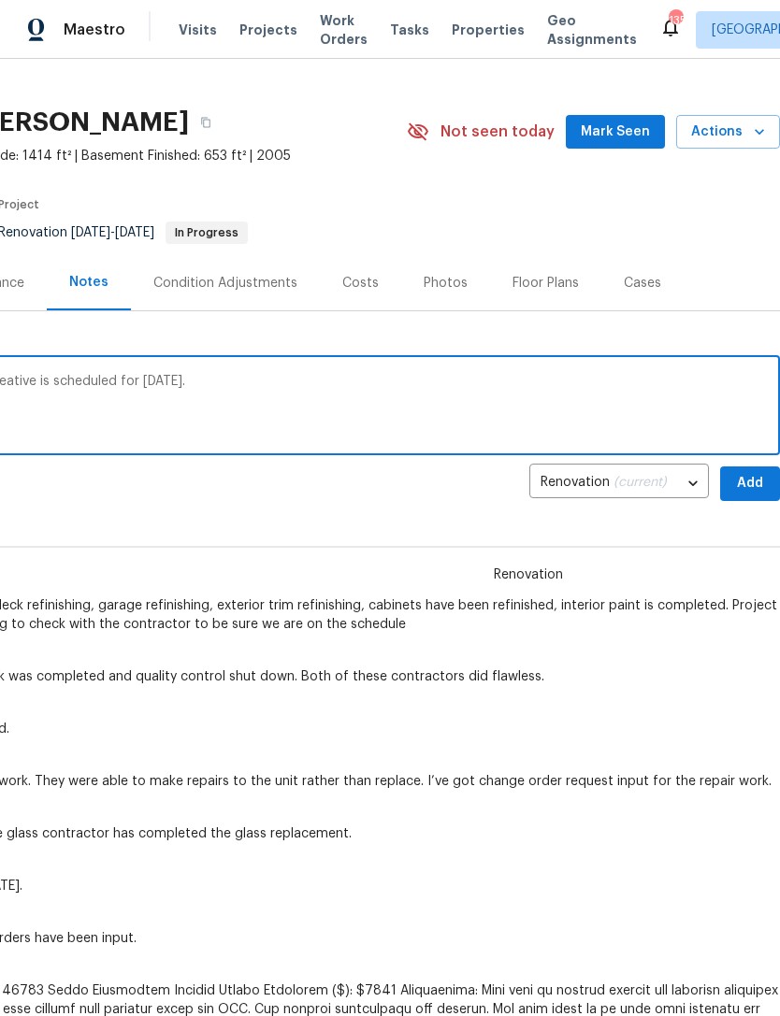
scroll to position [28, 277]
type textarea "Flooring installation is scheduled today. Creative is scheduled for tomorrow."
click at [749, 486] on span "Add" at bounding box center [750, 483] width 30 height 23
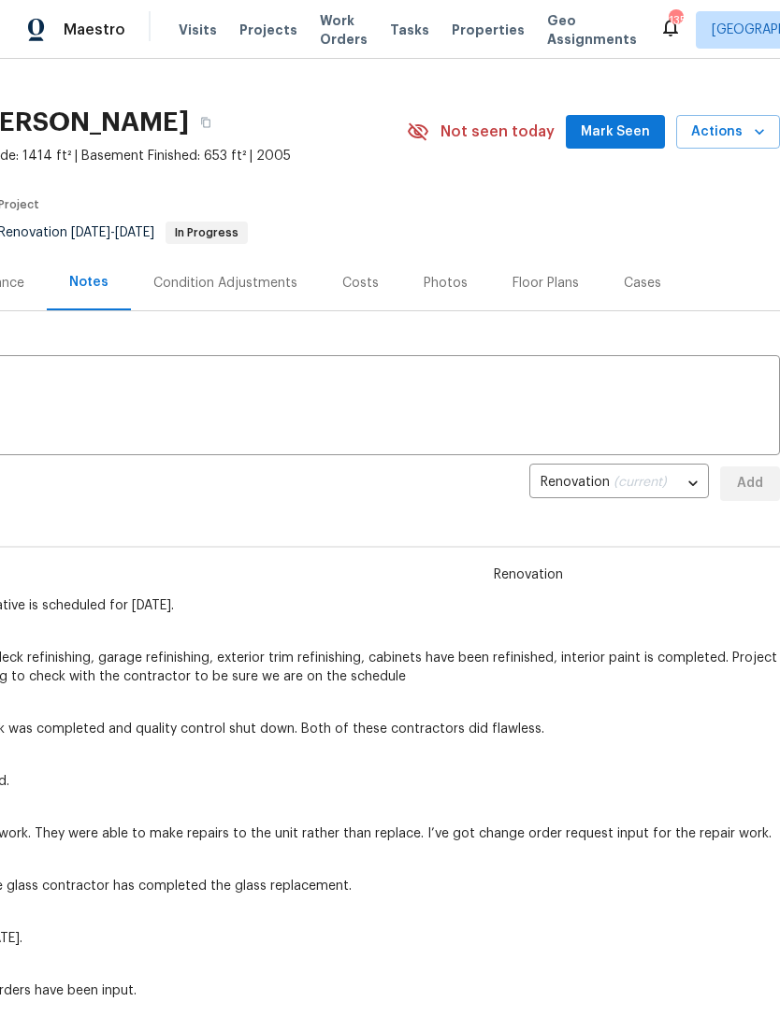
click at [612, 137] on span "Mark Seen" at bounding box center [615, 132] width 69 height 23
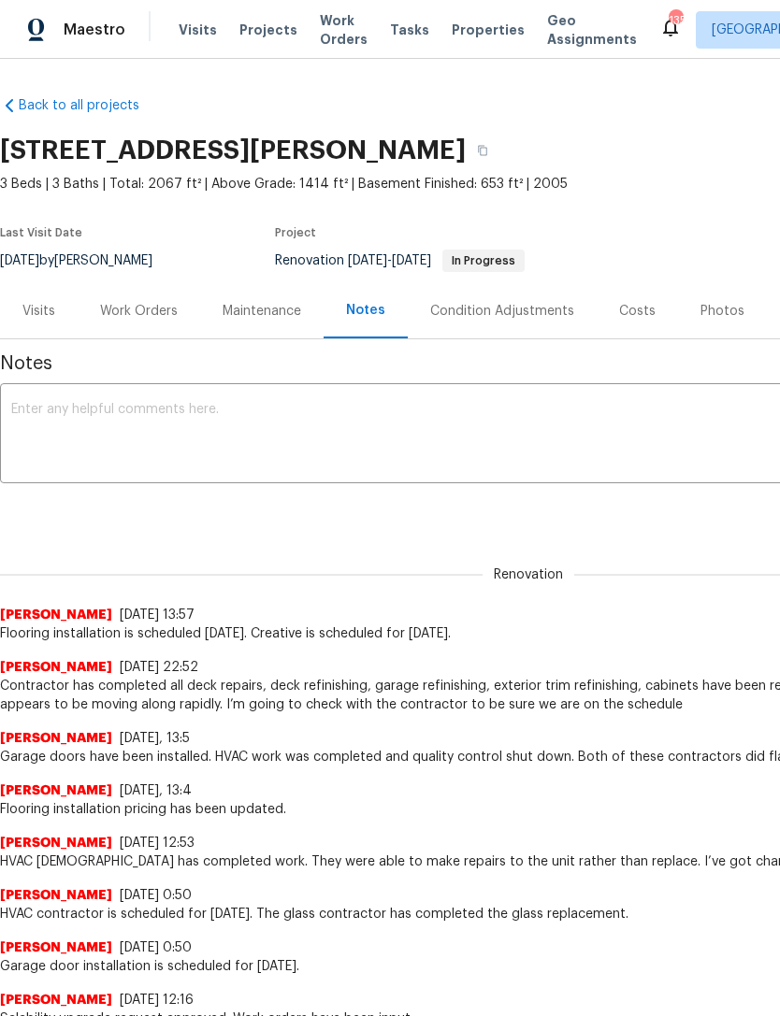
scroll to position [0, 0]
